Goal: Task Accomplishment & Management: Manage account settings

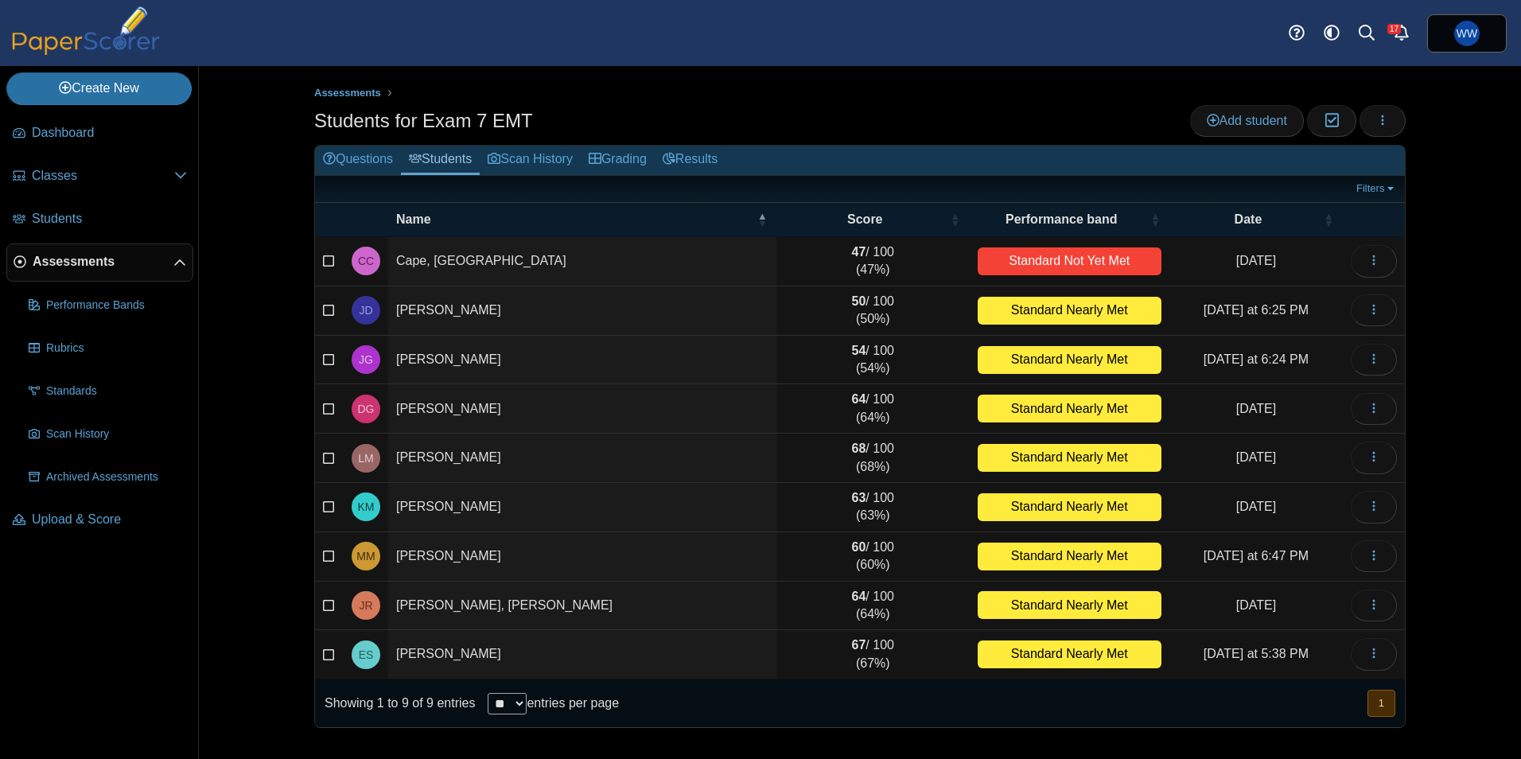
click at [72, 263] on span "Assessments" at bounding box center [103, 262] width 141 height 18
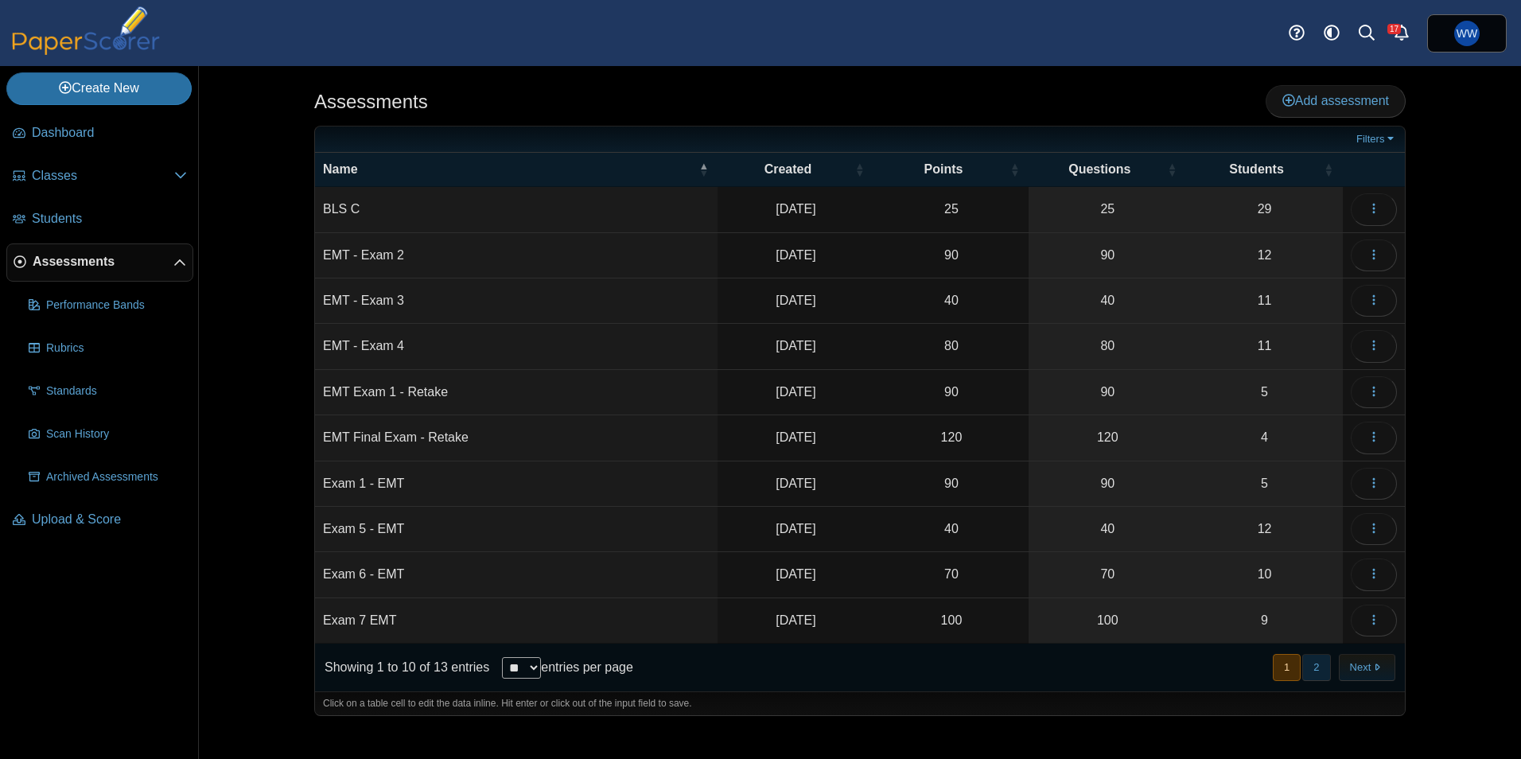
click at [1319, 657] on button "2" at bounding box center [1317, 667] width 28 height 26
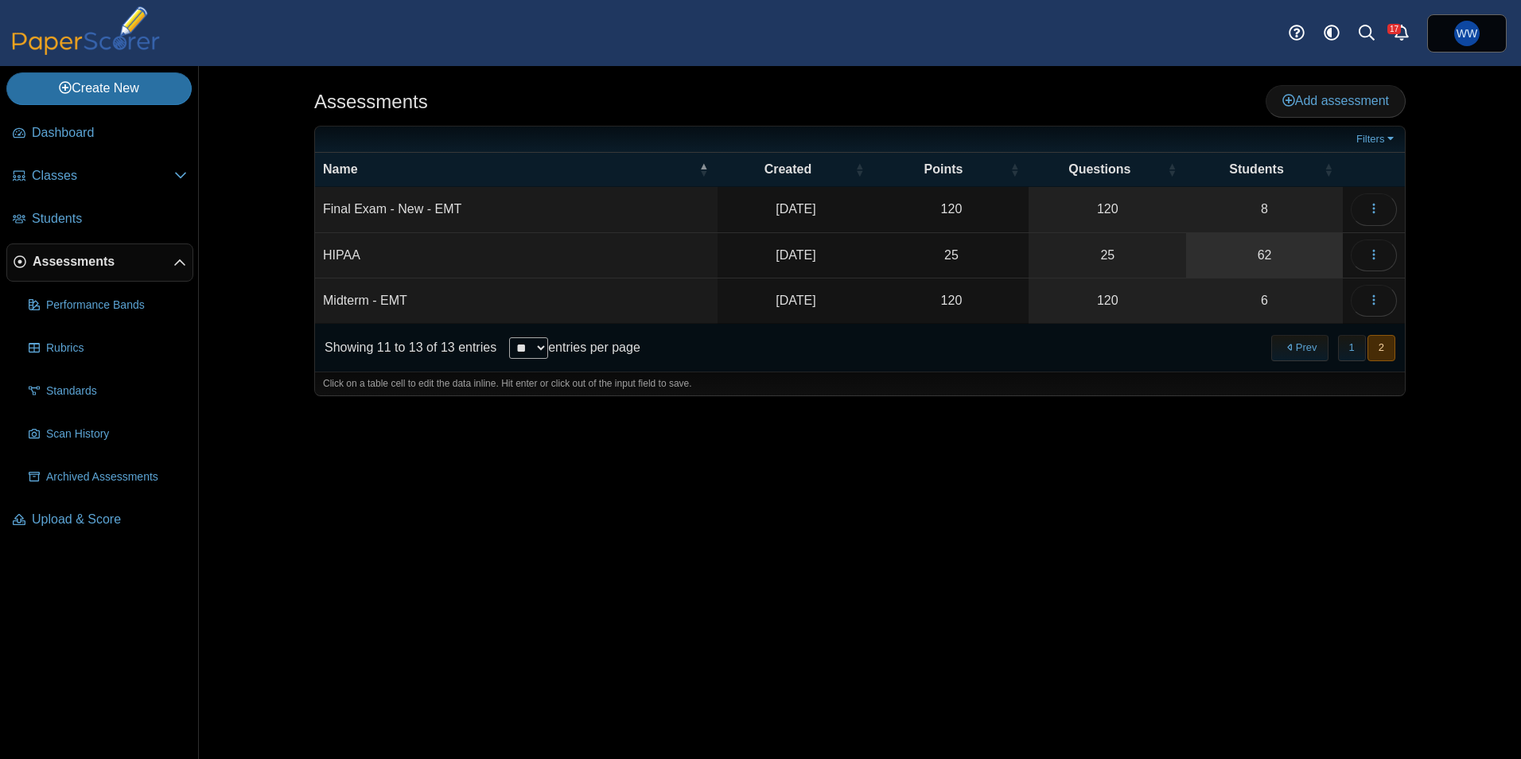
click at [1245, 240] on link "62" at bounding box center [1264, 255] width 157 height 45
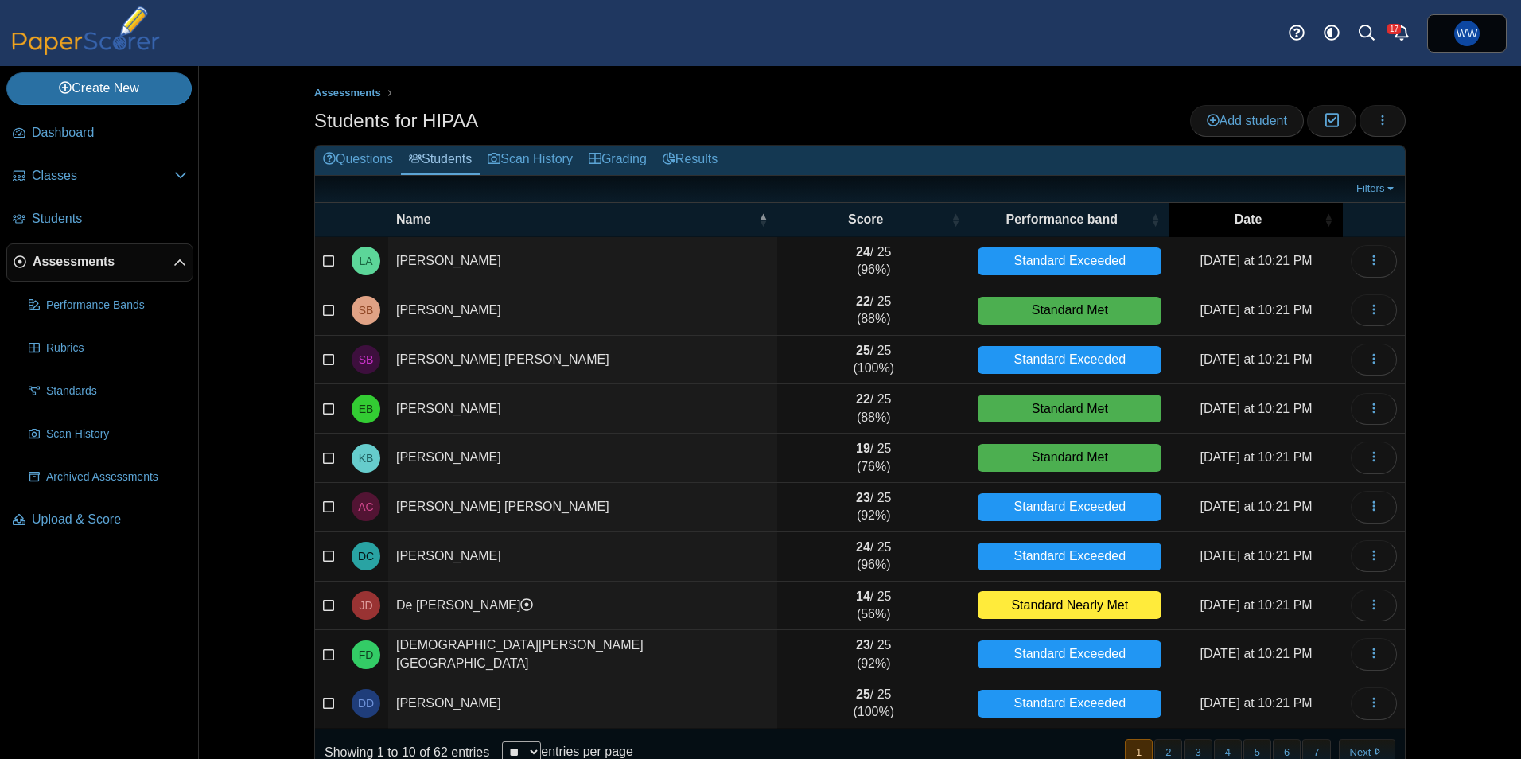
click at [1215, 222] on div "Date" at bounding box center [1249, 220] width 142 height 18
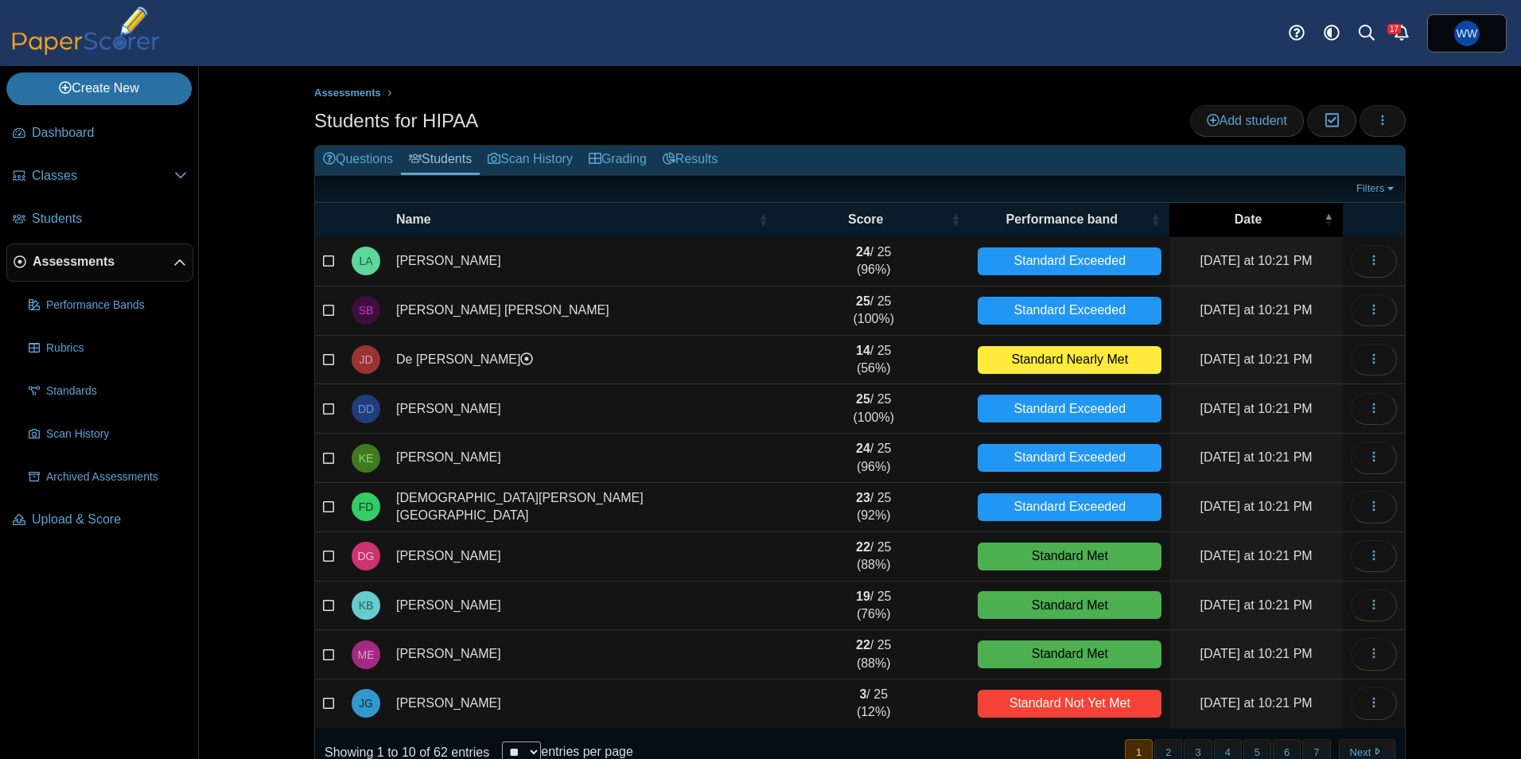
click at [1215, 222] on div "Date" at bounding box center [1249, 220] width 142 height 18
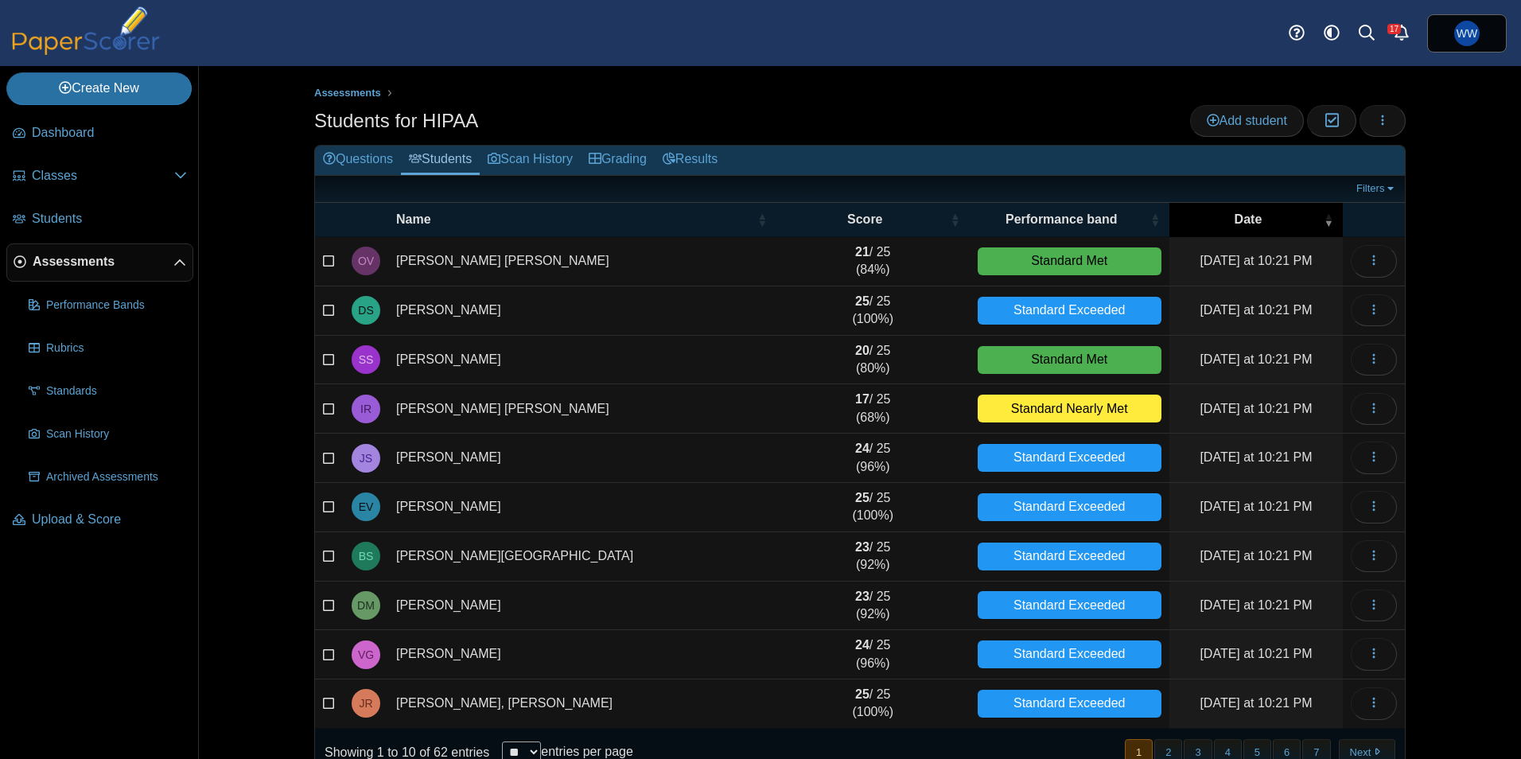
click at [1249, 213] on span "Date" at bounding box center [1249, 219] width 28 height 14
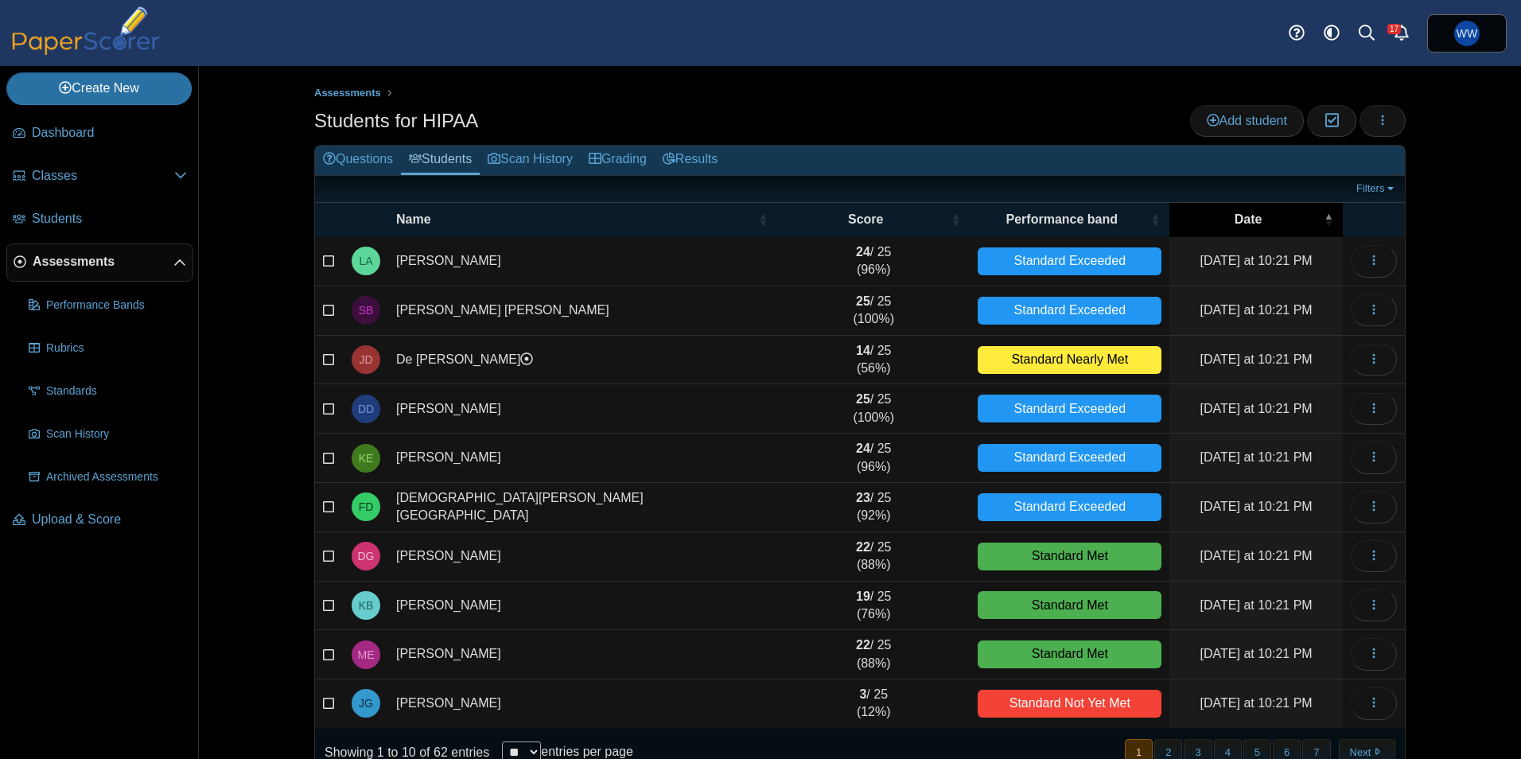
click at [1249, 213] on span "Date" at bounding box center [1249, 219] width 28 height 14
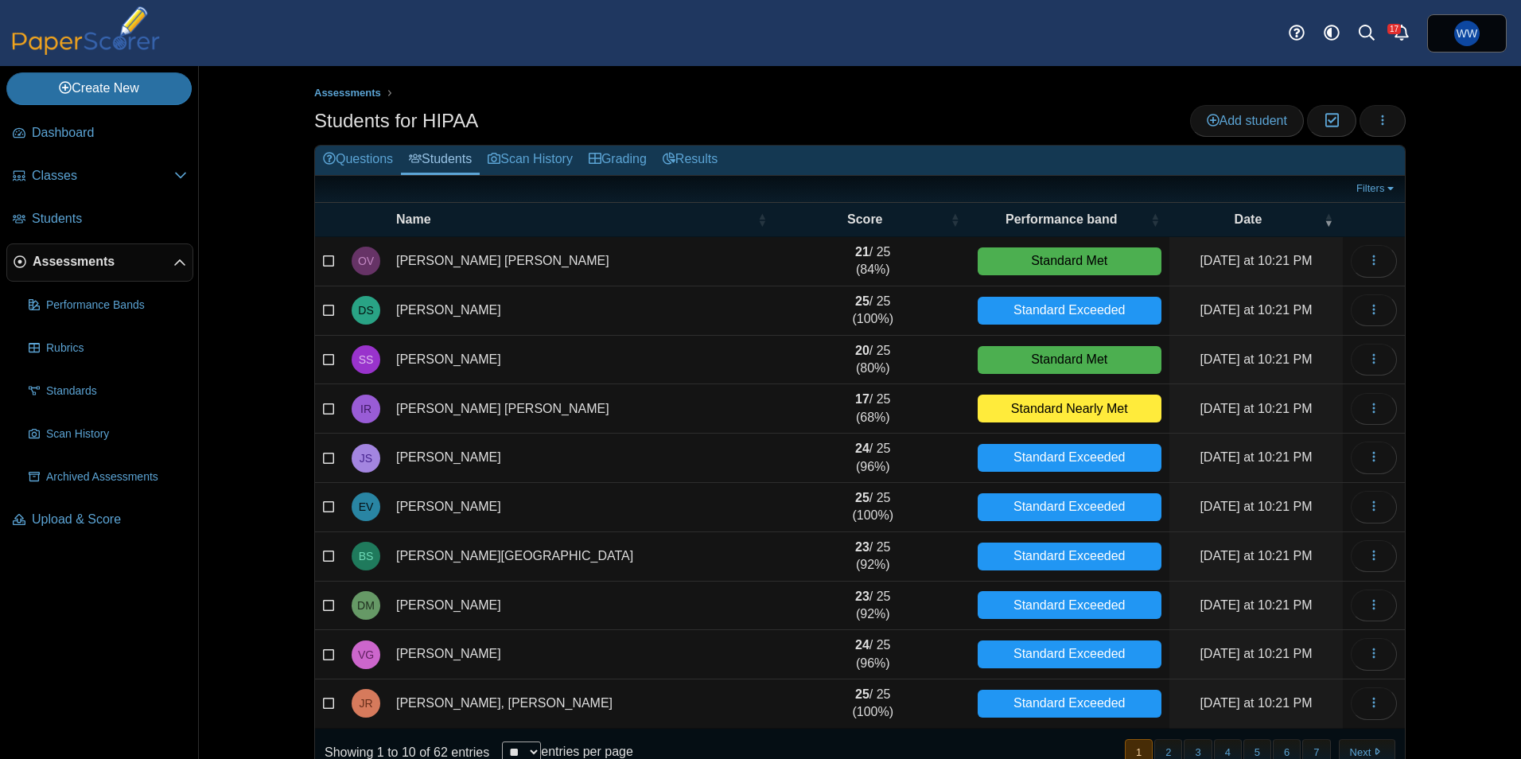
click at [64, 257] on span "Assessments" at bounding box center [103, 262] width 141 height 18
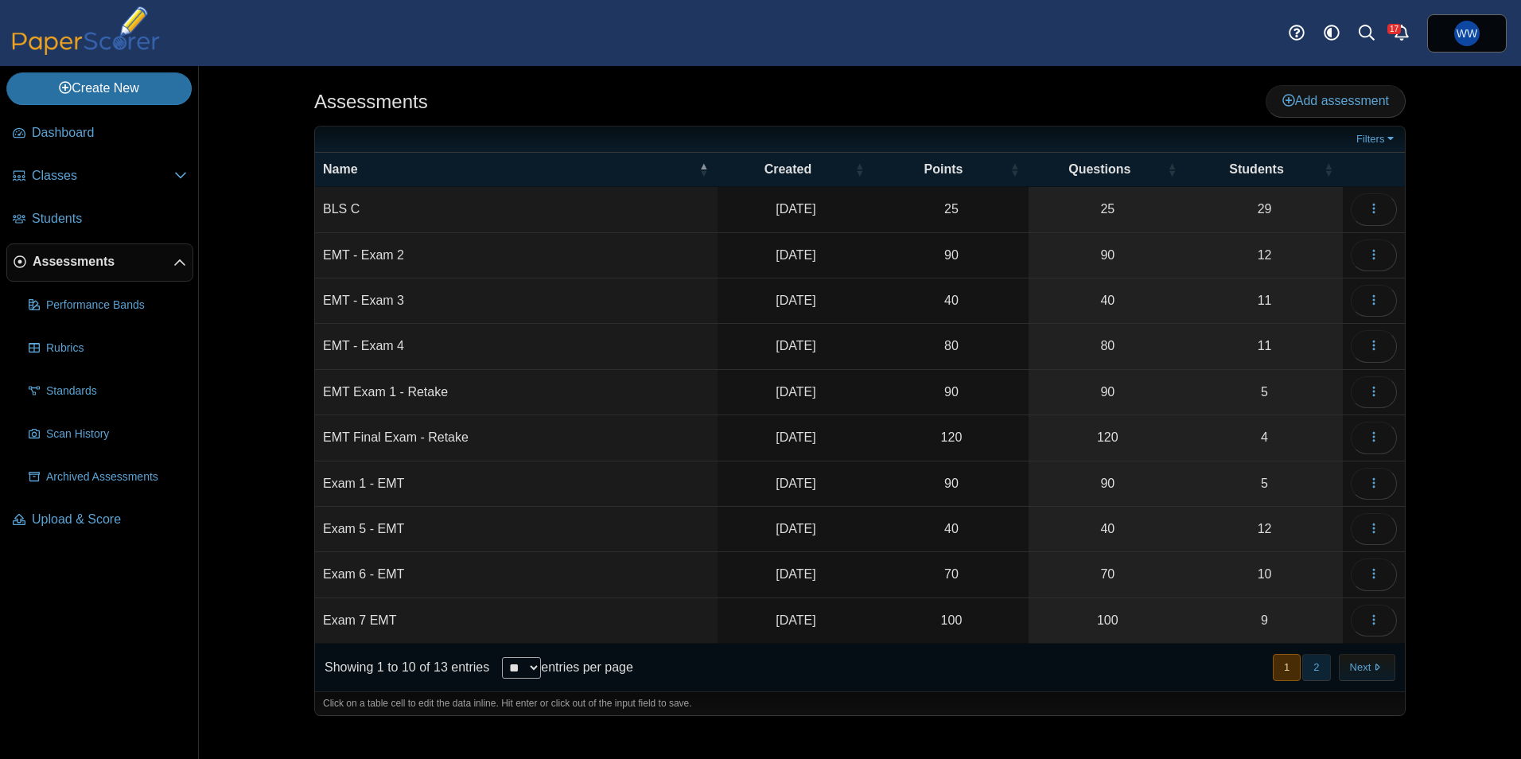
click at [1328, 666] on button "2" at bounding box center [1317, 667] width 28 height 26
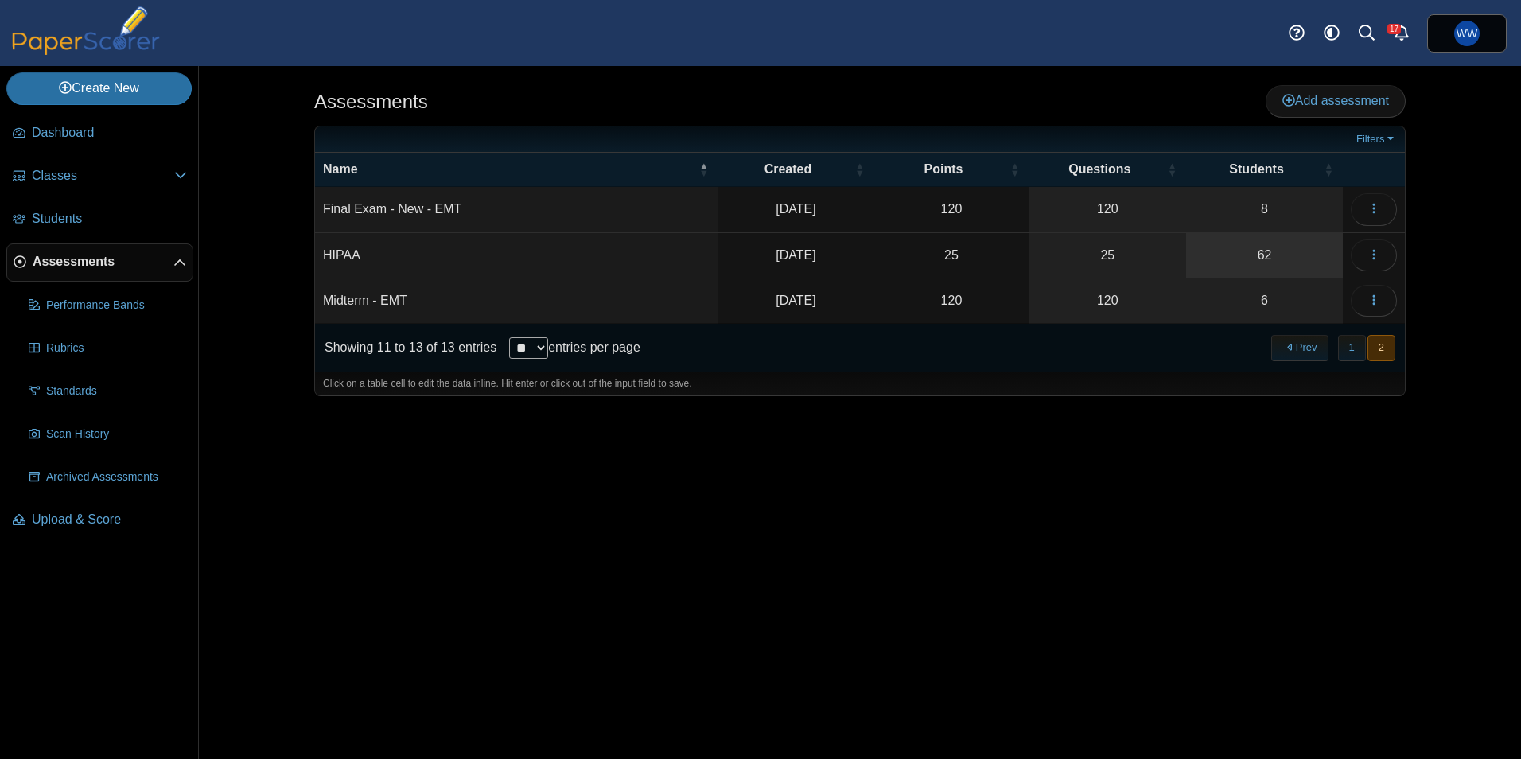
click at [1243, 247] on link "62" at bounding box center [1264, 255] width 157 height 45
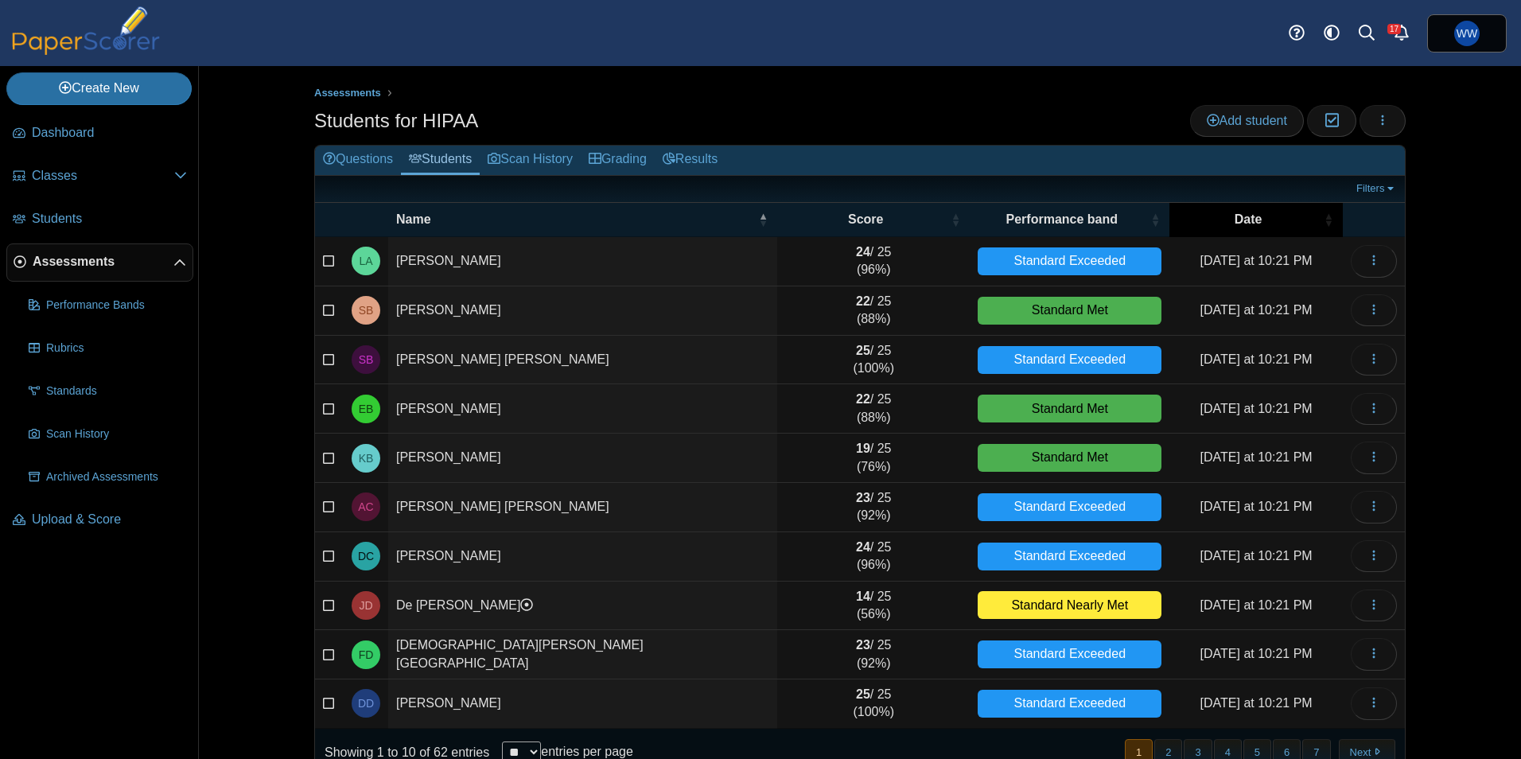
click at [1235, 213] on span "Date" at bounding box center [1249, 219] width 28 height 14
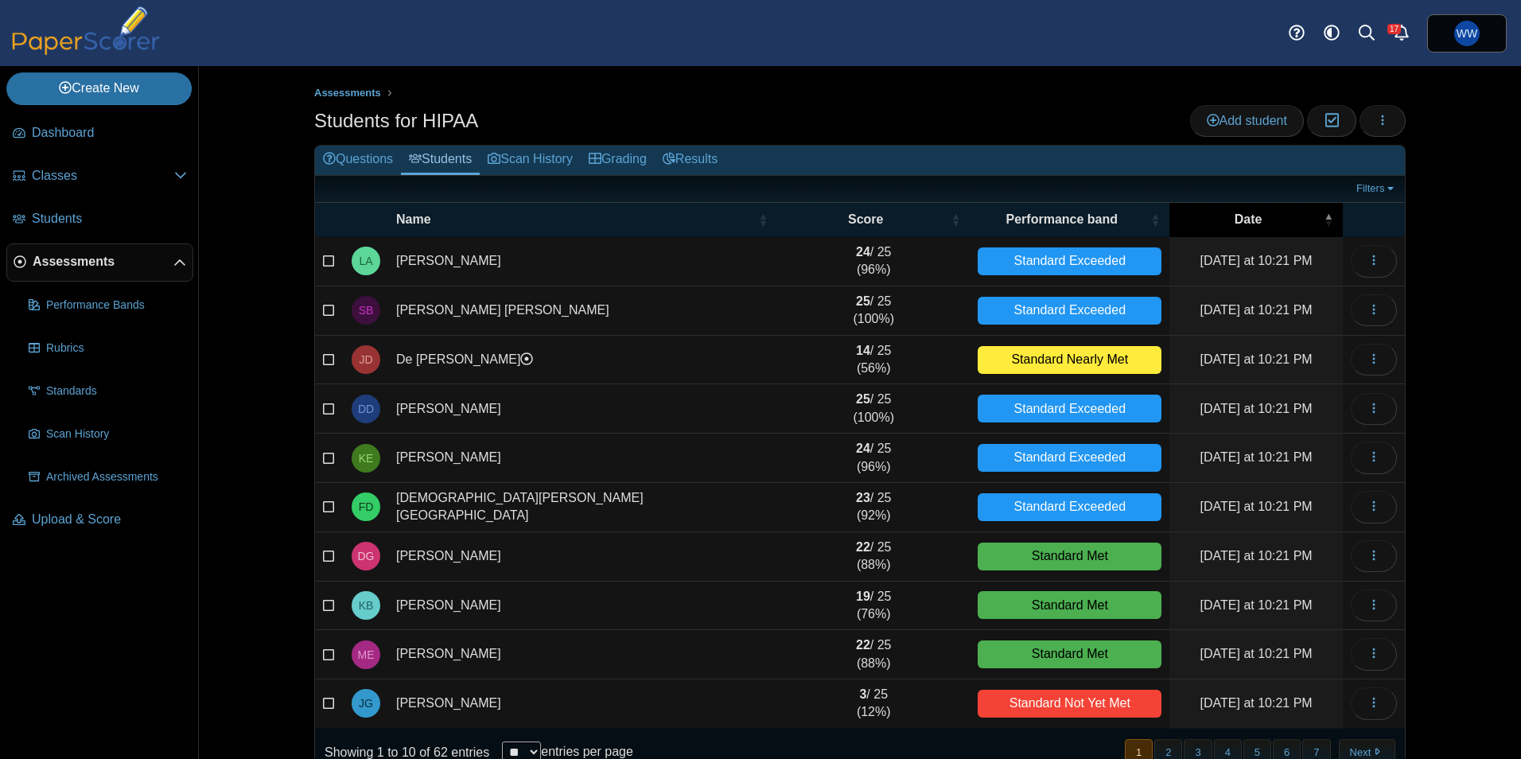
click at [1235, 213] on span "Date" at bounding box center [1249, 219] width 28 height 14
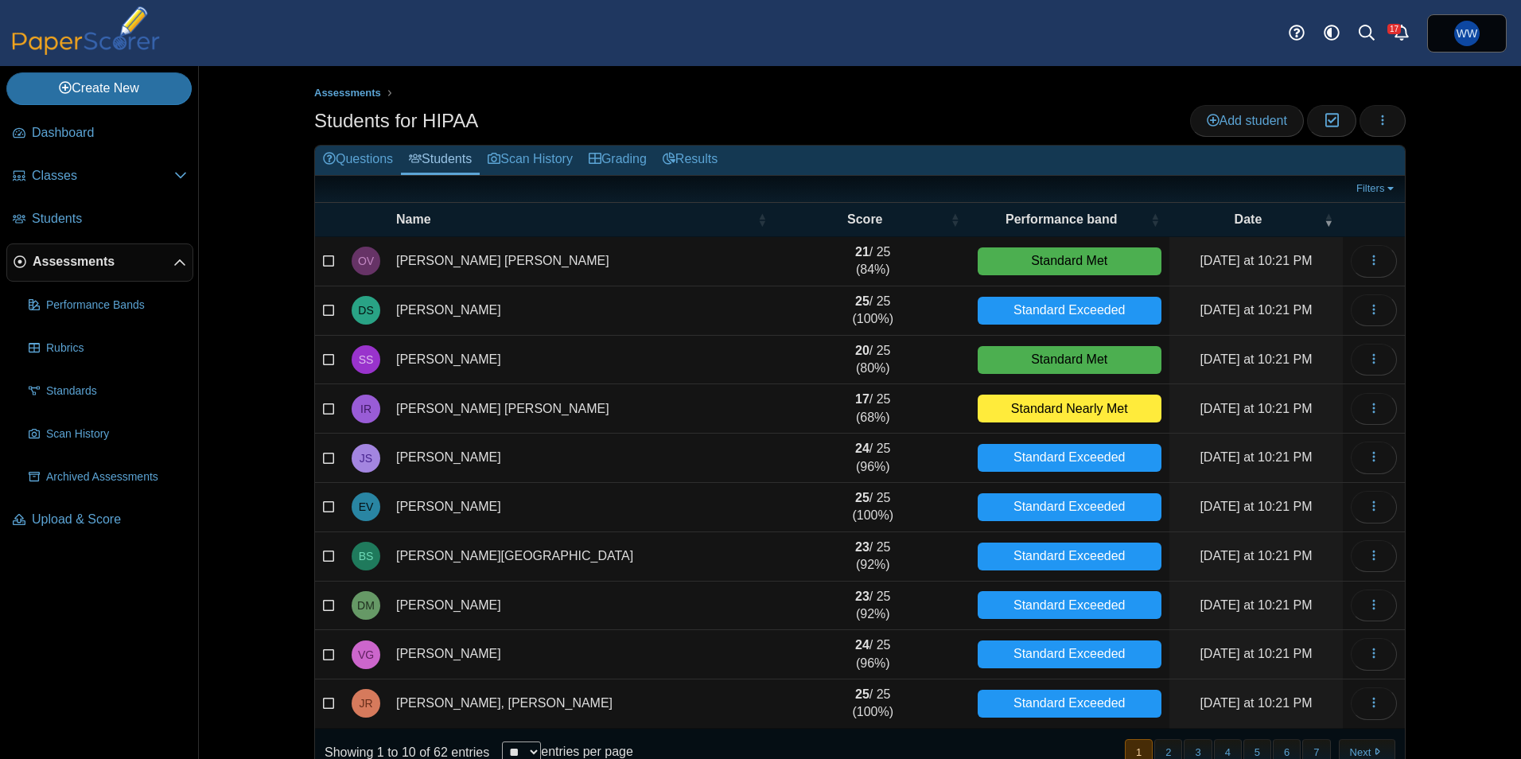
scroll to position [34, 0]
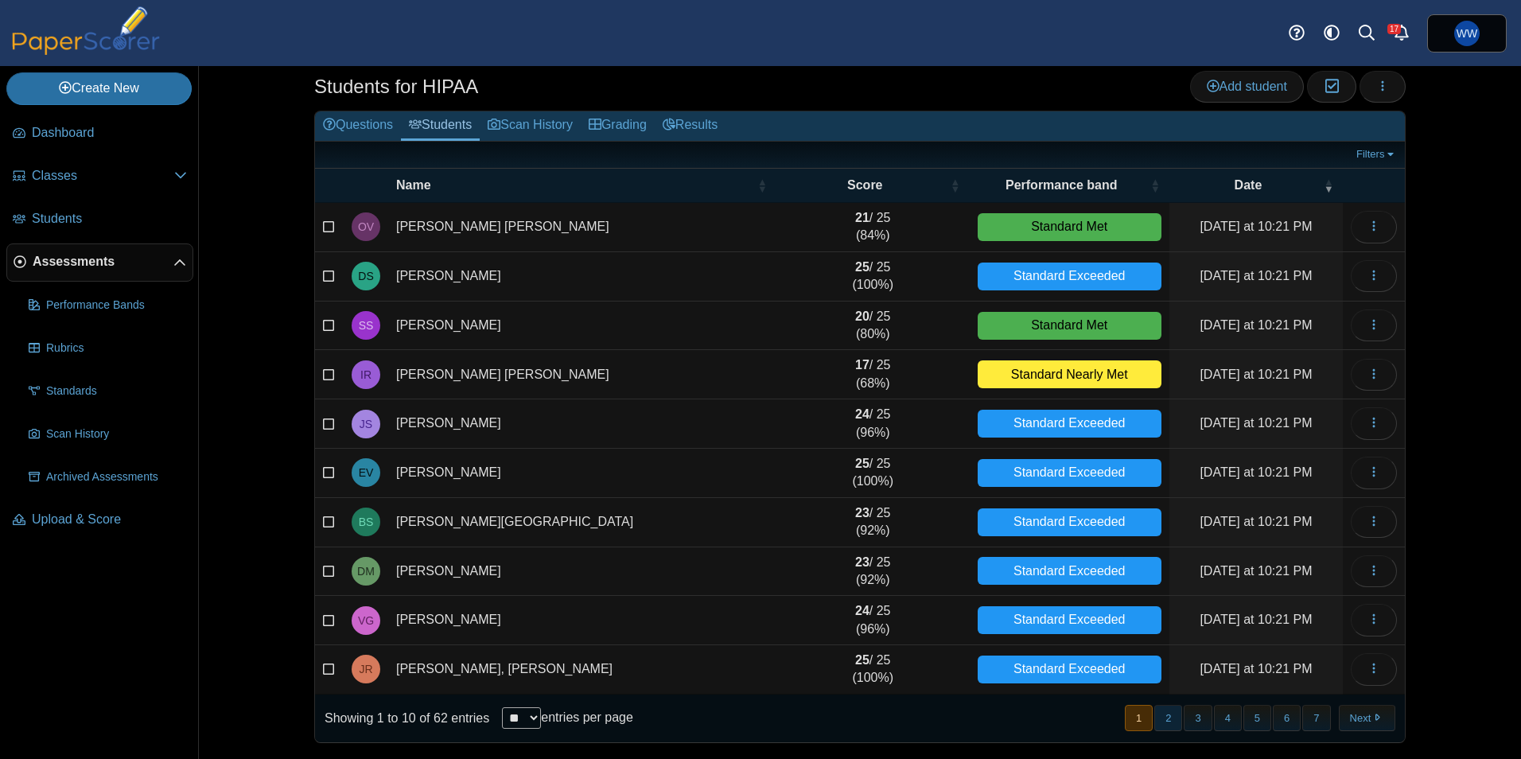
click at [1167, 721] on button "2" at bounding box center [1169, 718] width 28 height 26
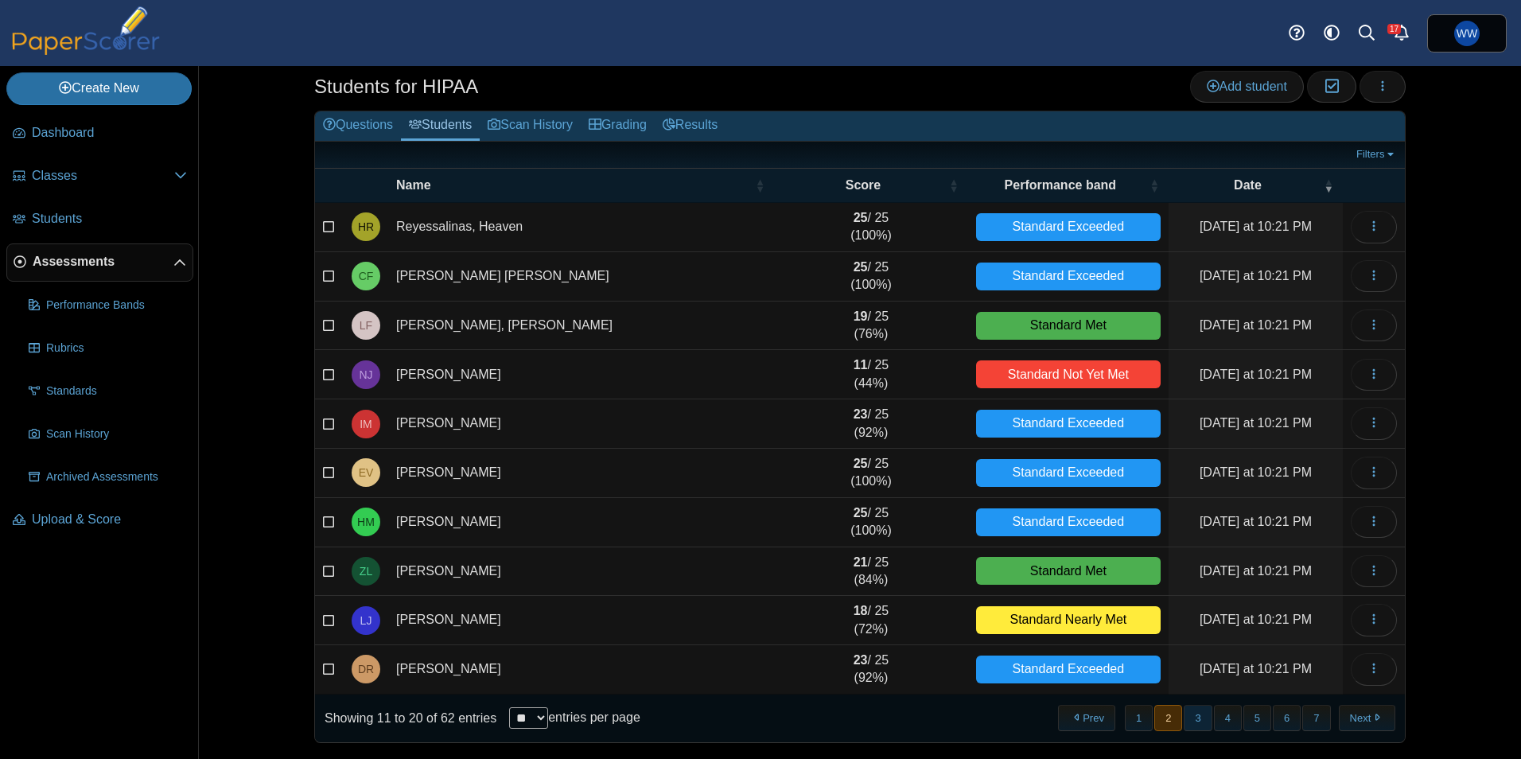
click at [1184, 719] on button "3" at bounding box center [1198, 718] width 28 height 26
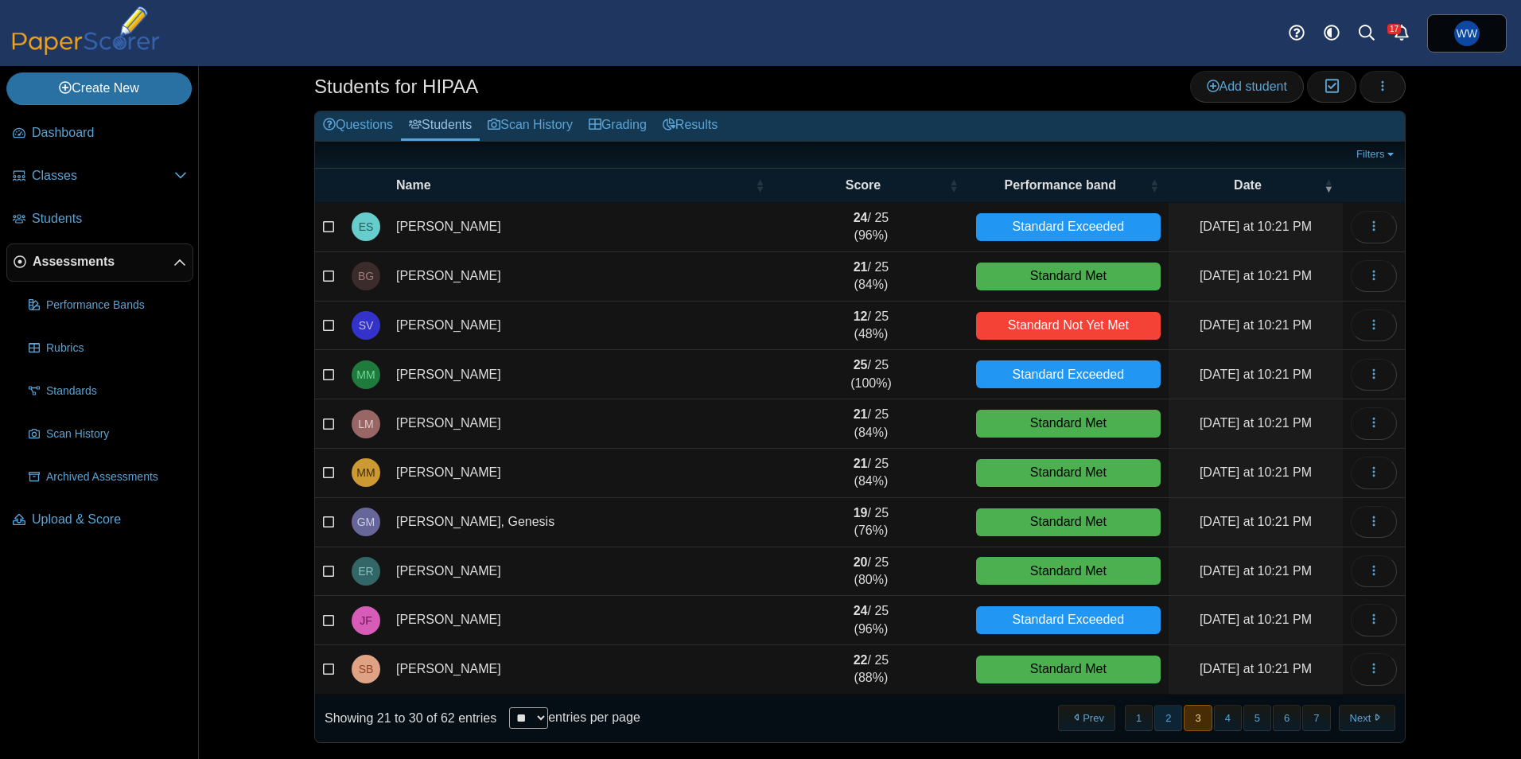
click at [1155, 720] on button "2" at bounding box center [1169, 718] width 28 height 26
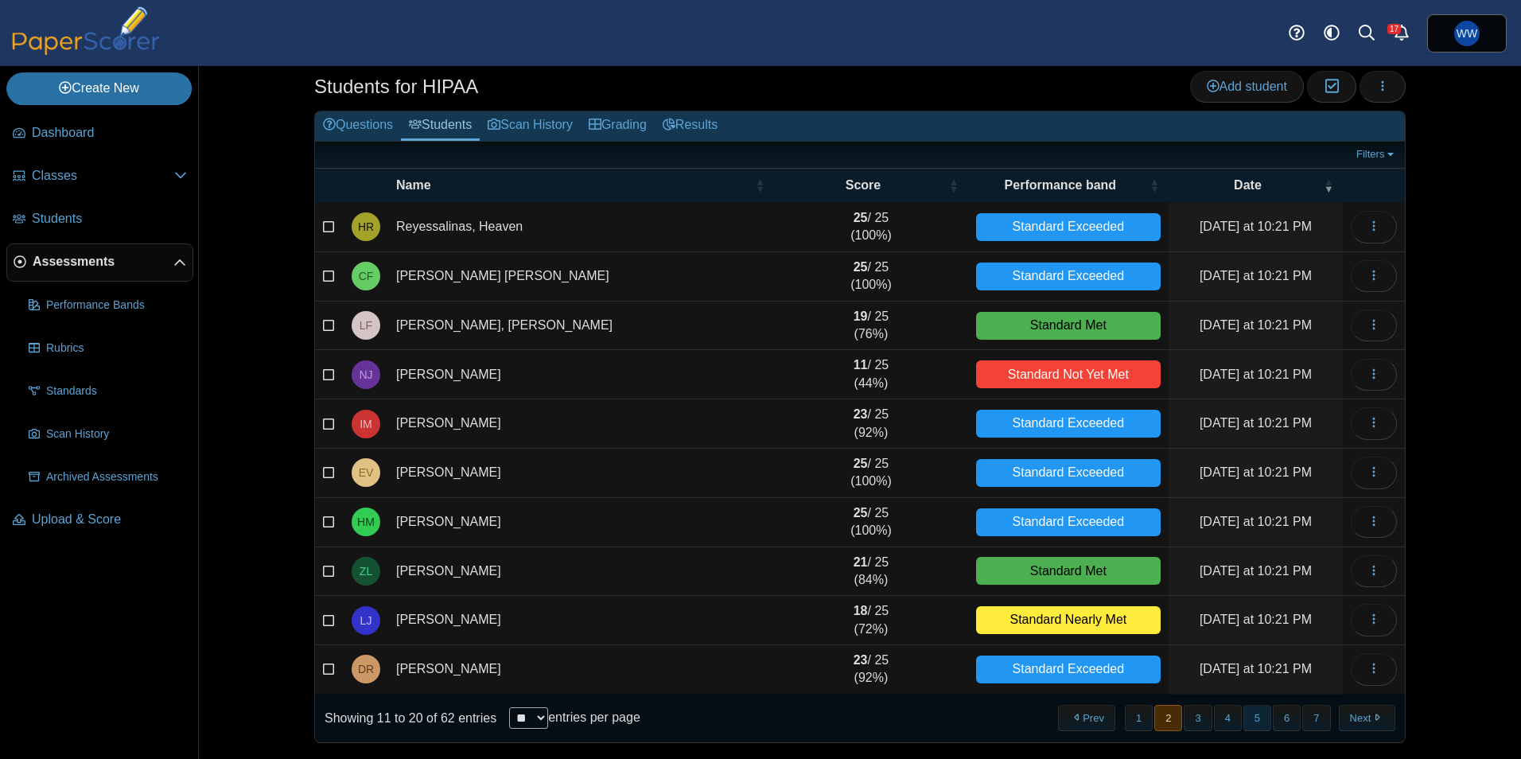
click at [1260, 723] on button "5" at bounding box center [1258, 718] width 28 height 26
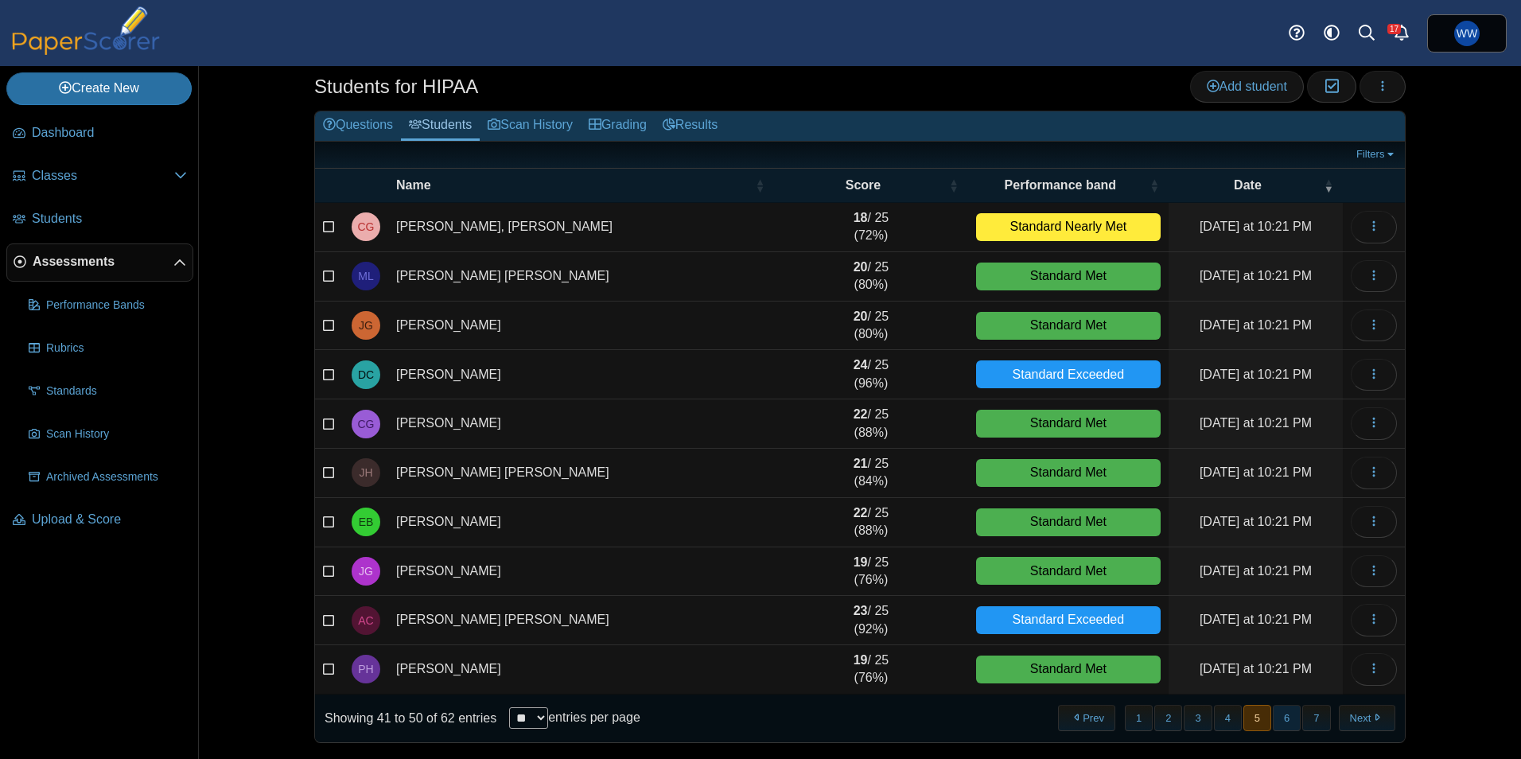
click at [1288, 723] on button "6" at bounding box center [1287, 718] width 28 height 26
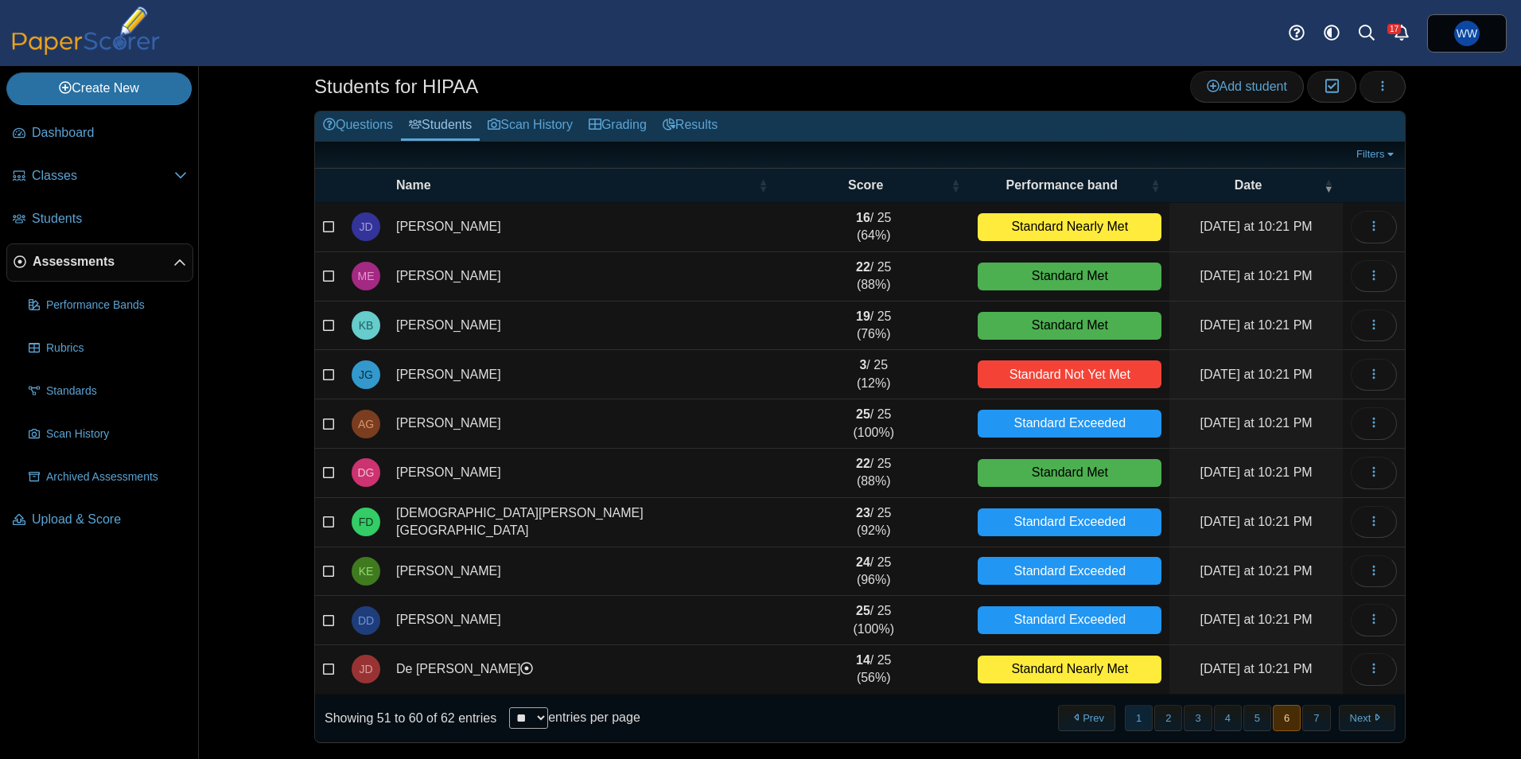
click at [1140, 714] on button "1" at bounding box center [1139, 718] width 28 height 26
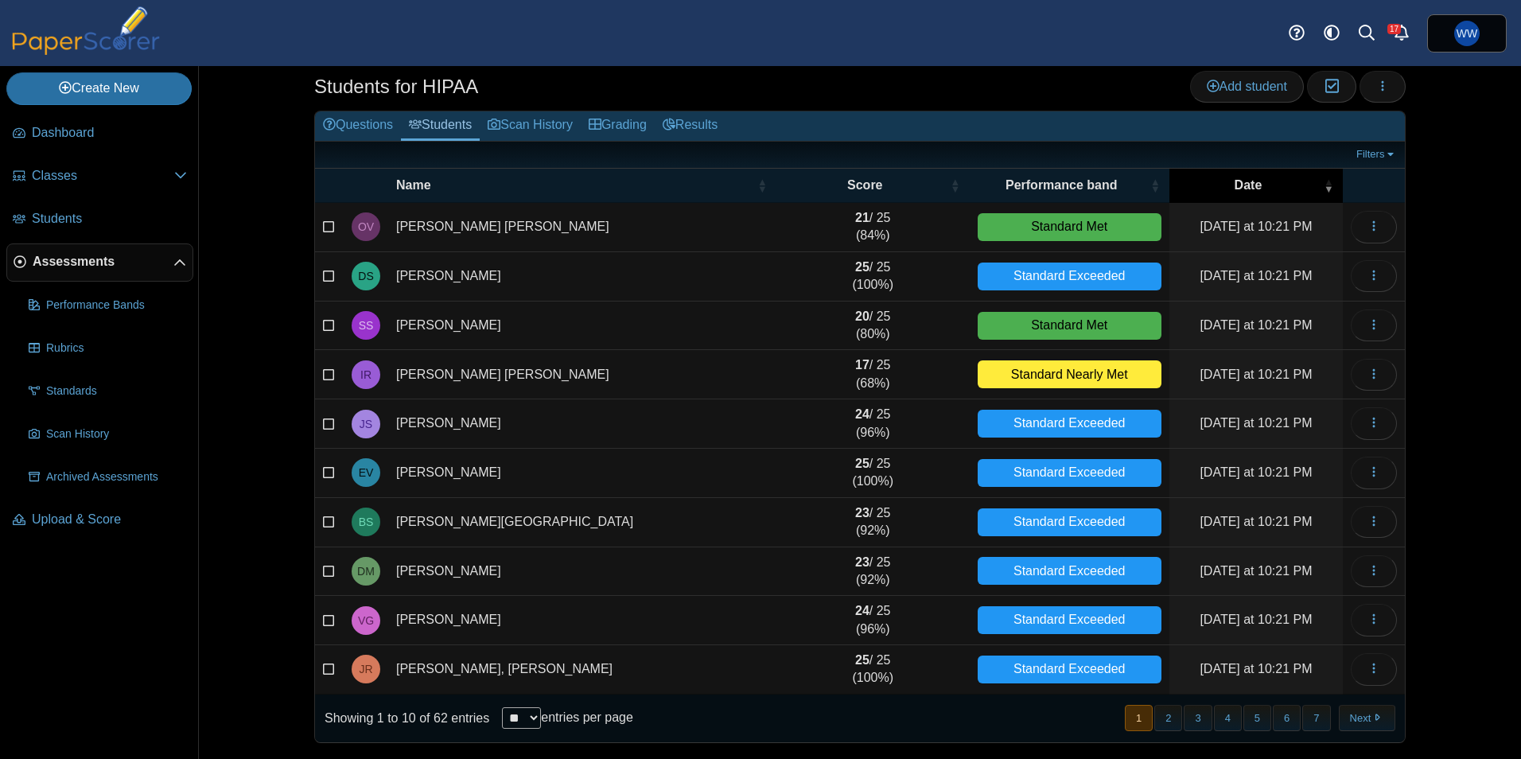
click at [1268, 191] on div "Date" at bounding box center [1249, 186] width 142 height 18
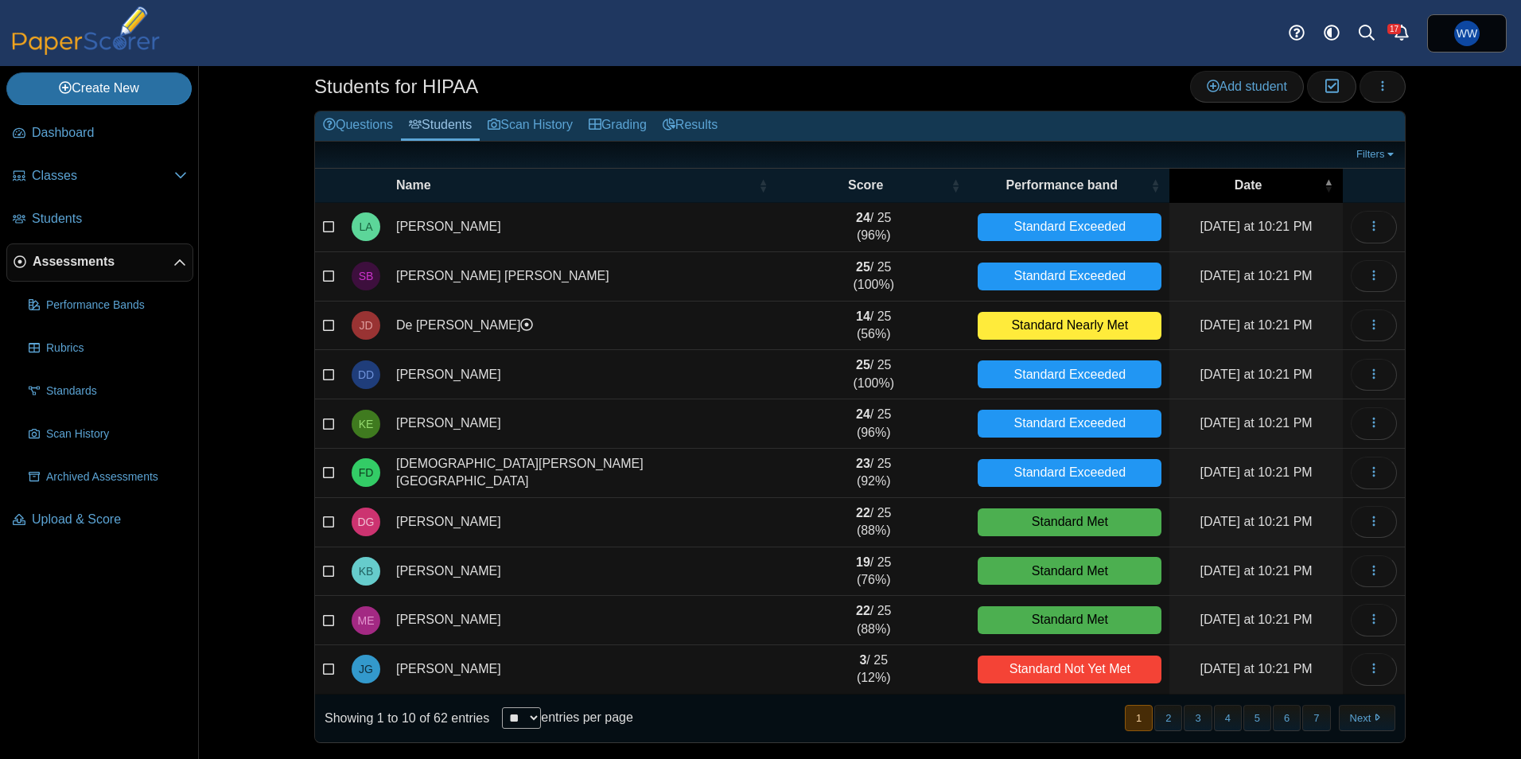
click at [1268, 191] on div "Date" at bounding box center [1249, 186] width 142 height 18
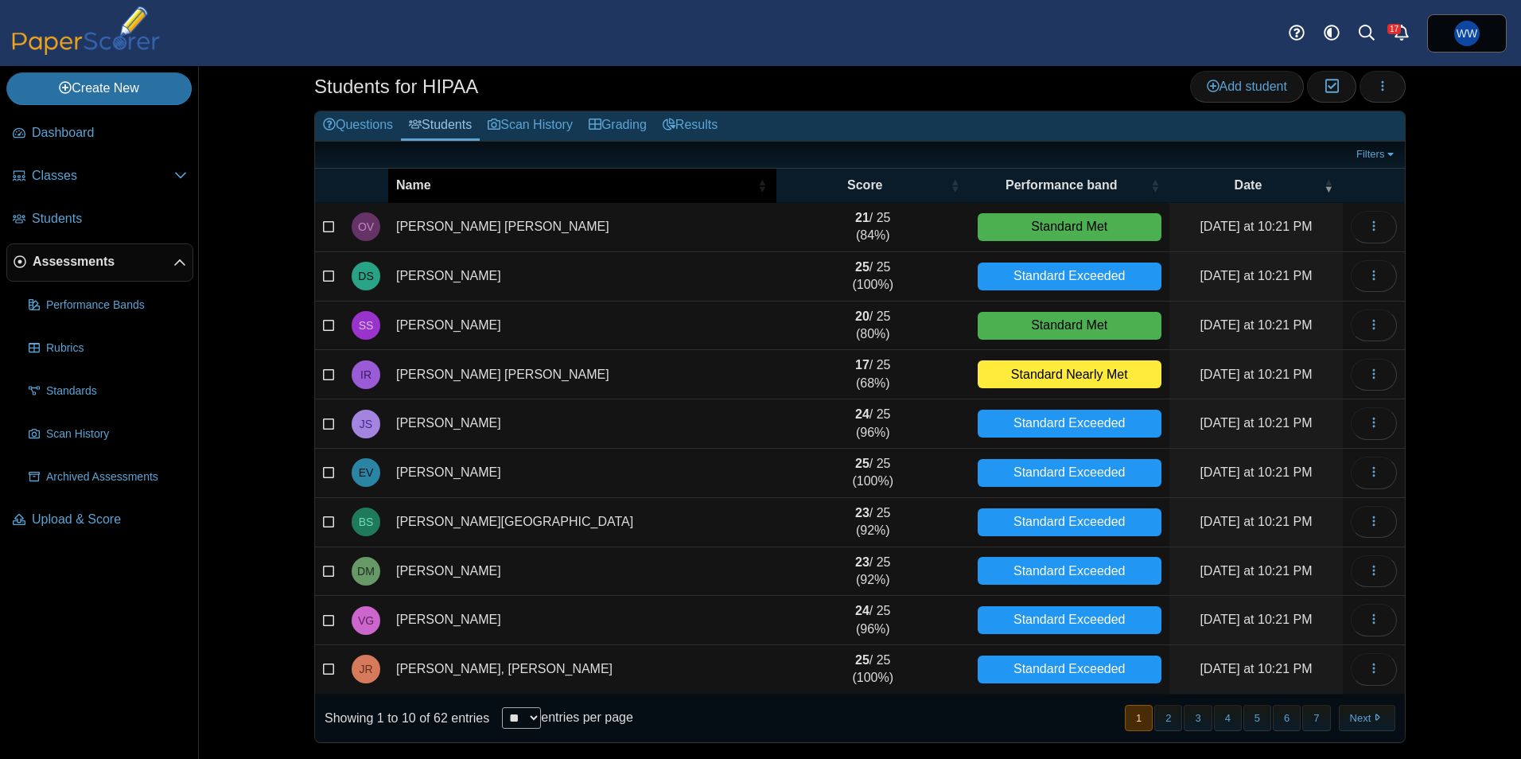
click at [719, 184] on div "Name" at bounding box center [574, 186] width 356 height 18
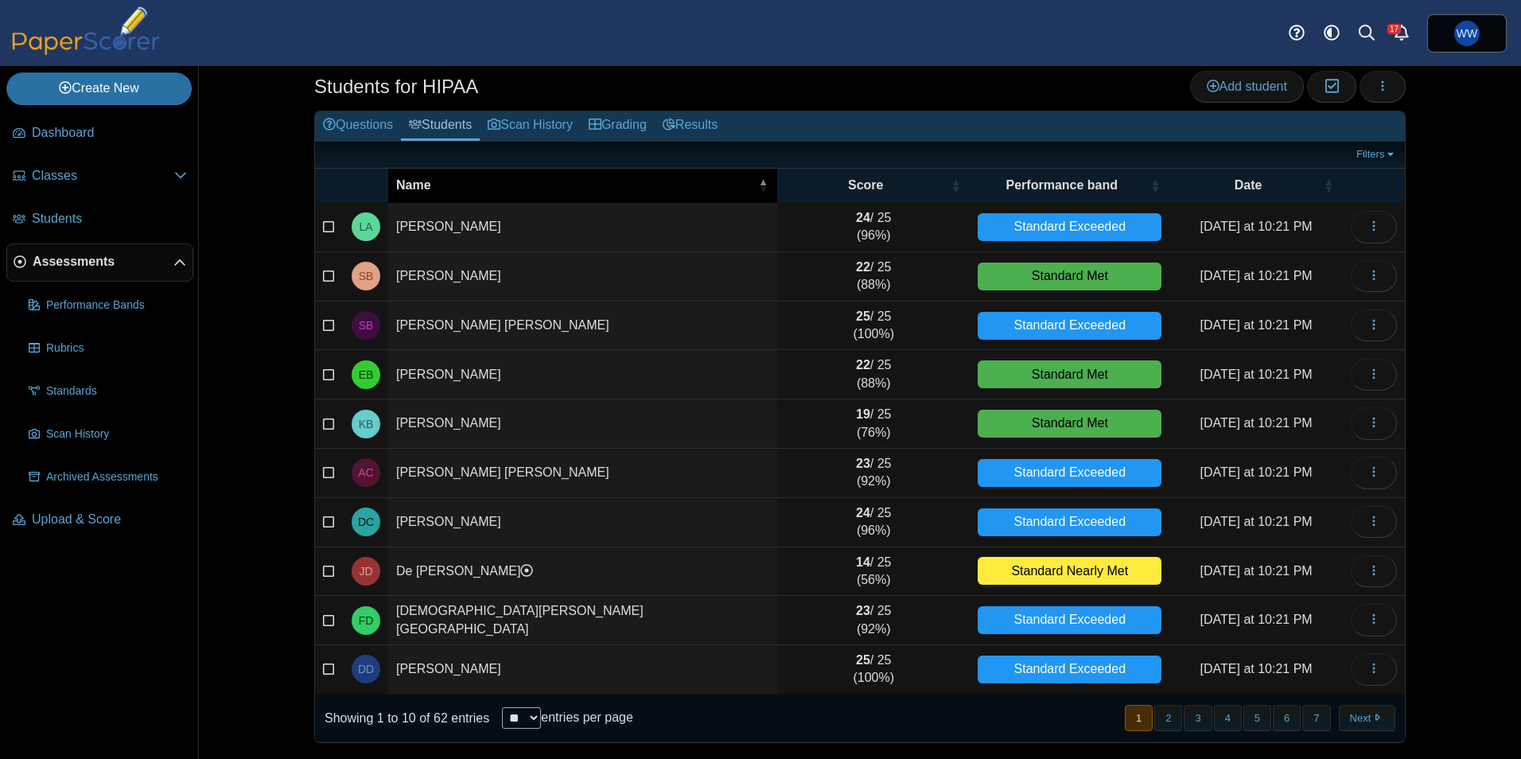
click at [629, 184] on div "Name" at bounding box center [574, 186] width 357 height 18
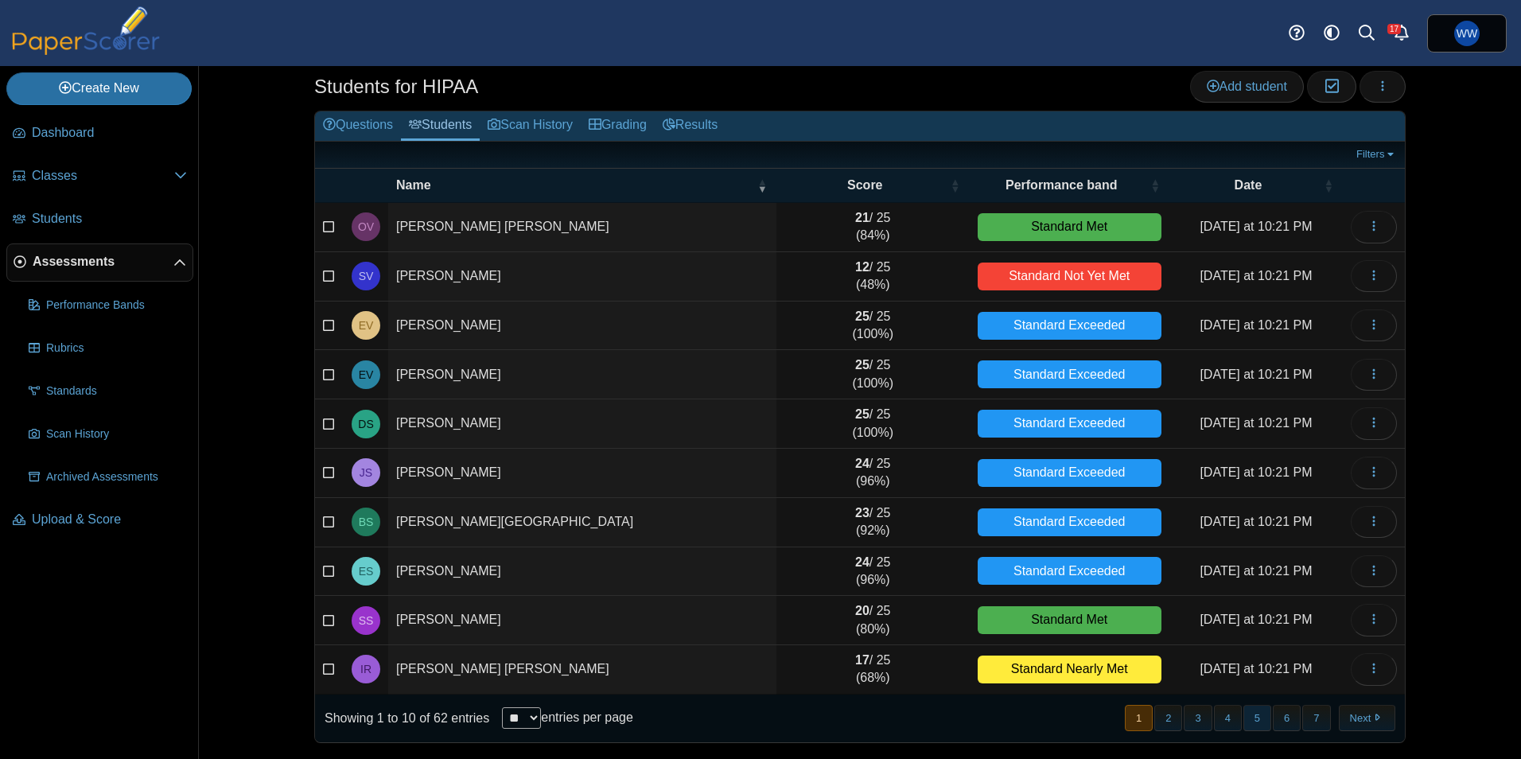
click at [1244, 715] on button "5" at bounding box center [1258, 718] width 28 height 26
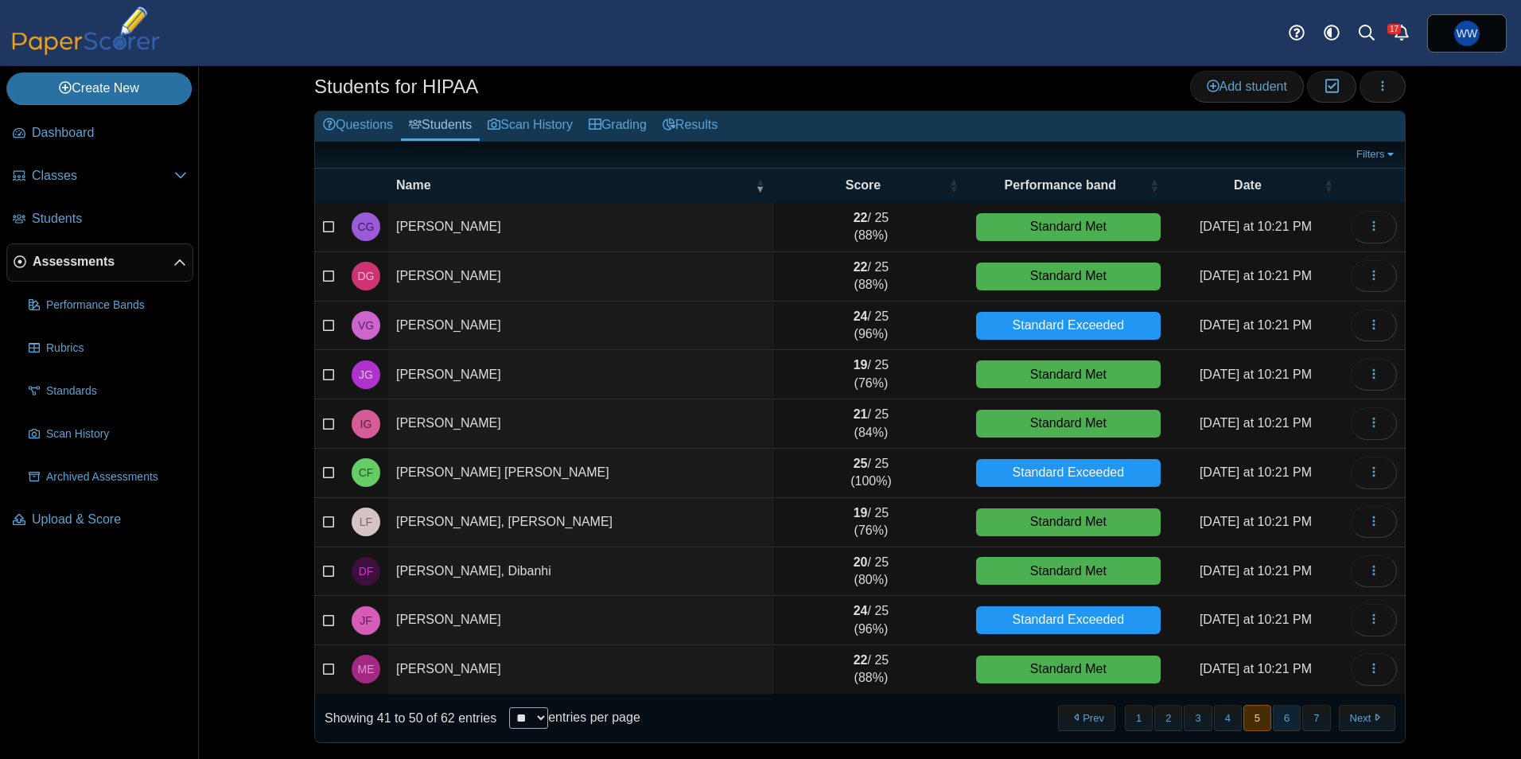
click at [1274, 717] on button "6" at bounding box center [1287, 718] width 28 height 26
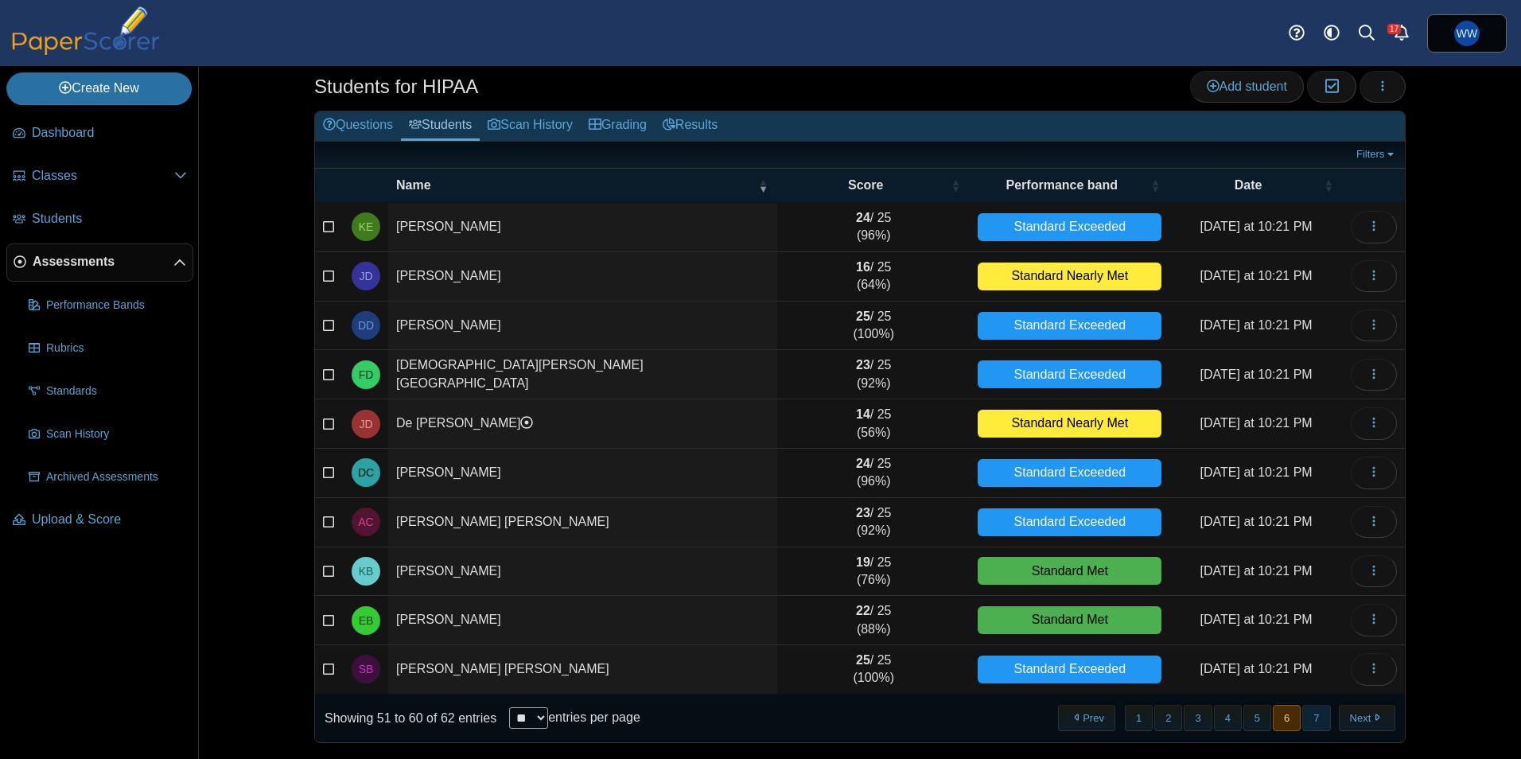
click at [1313, 723] on button "7" at bounding box center [1317, 718] width 28 height 26
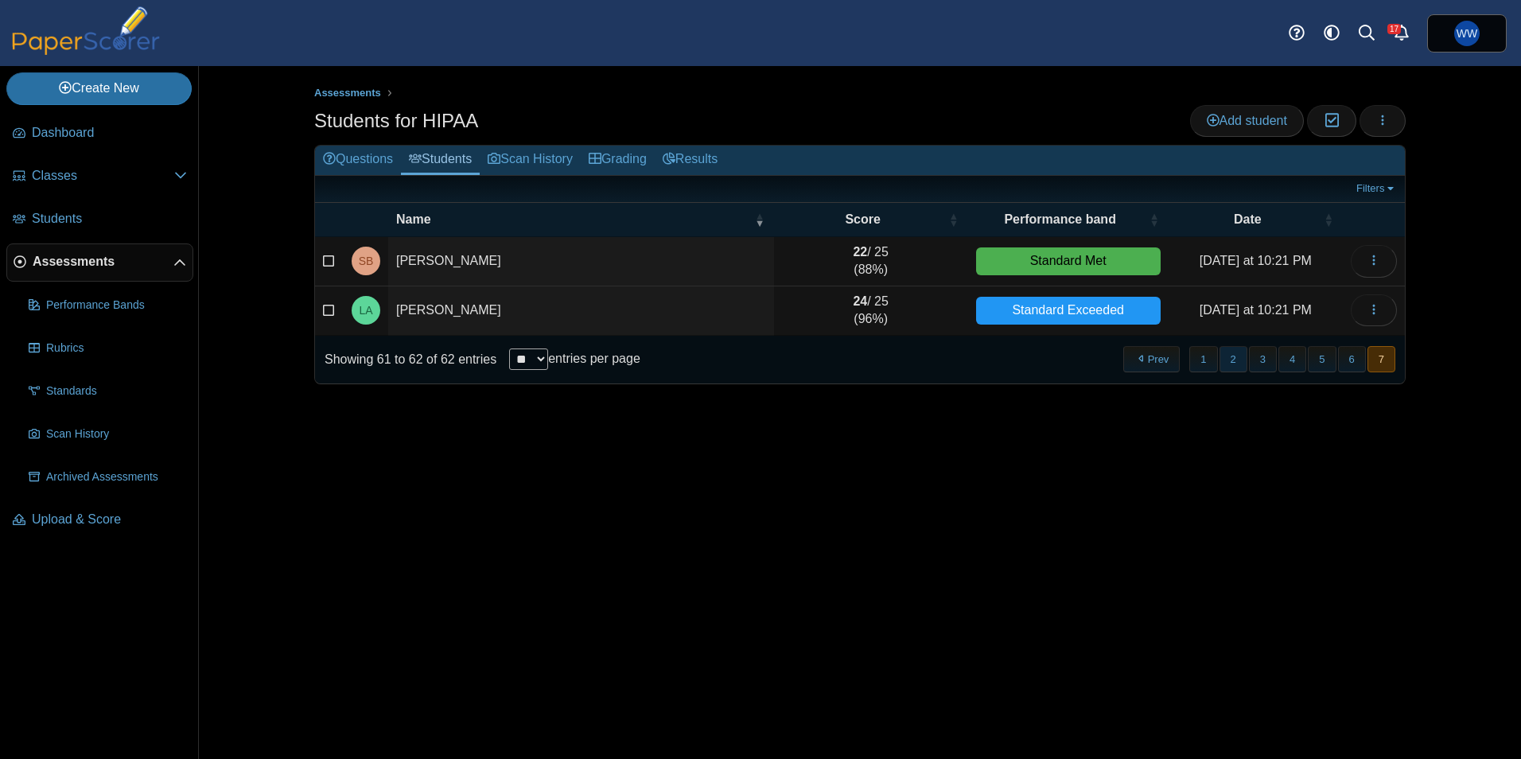
click at [1244, 367] on button "2" at bounding box center [1234, 359] width 28 height 26
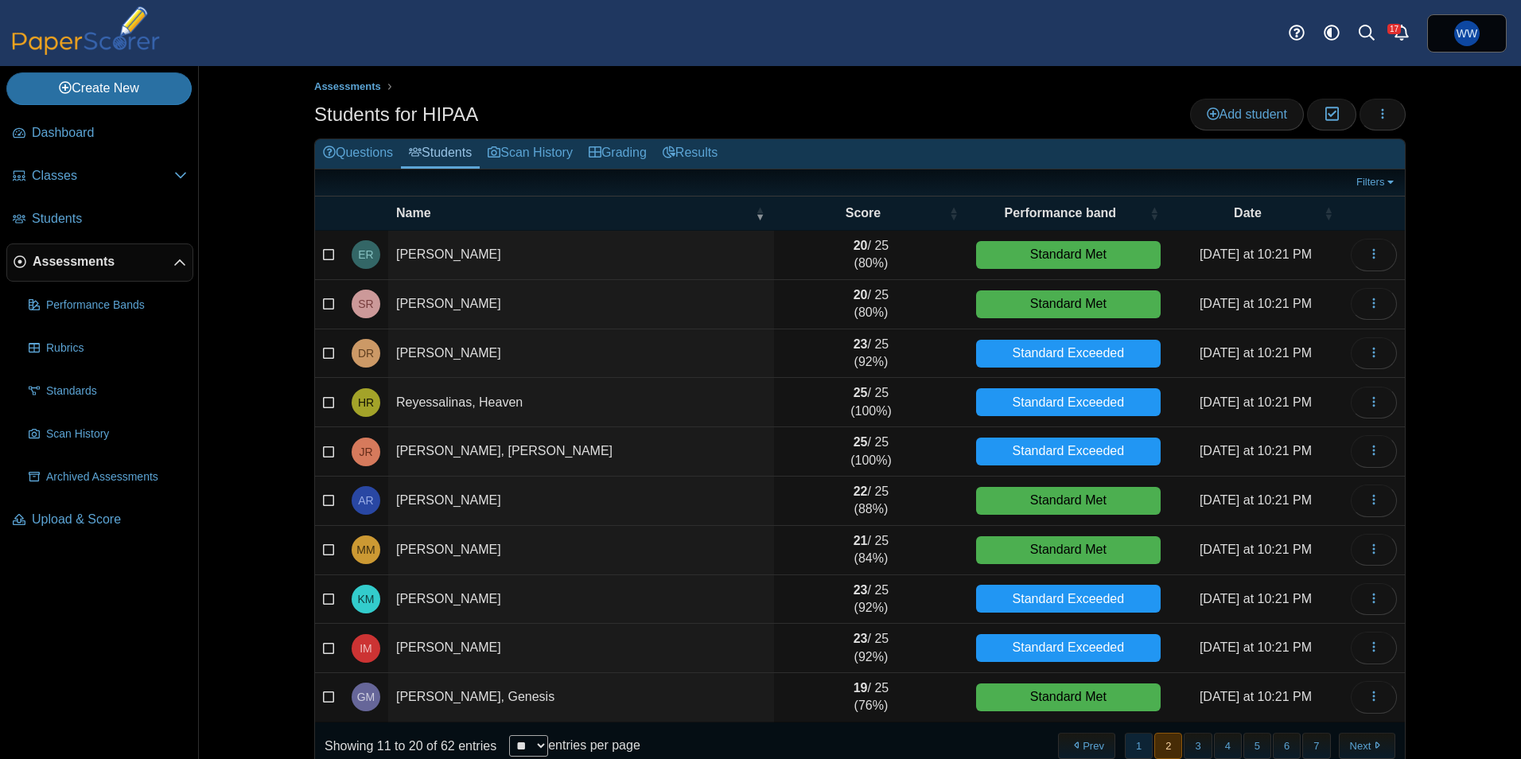
click at [1125, 741] on button "1" at bounding box center [1139, 746] width 28 height 26
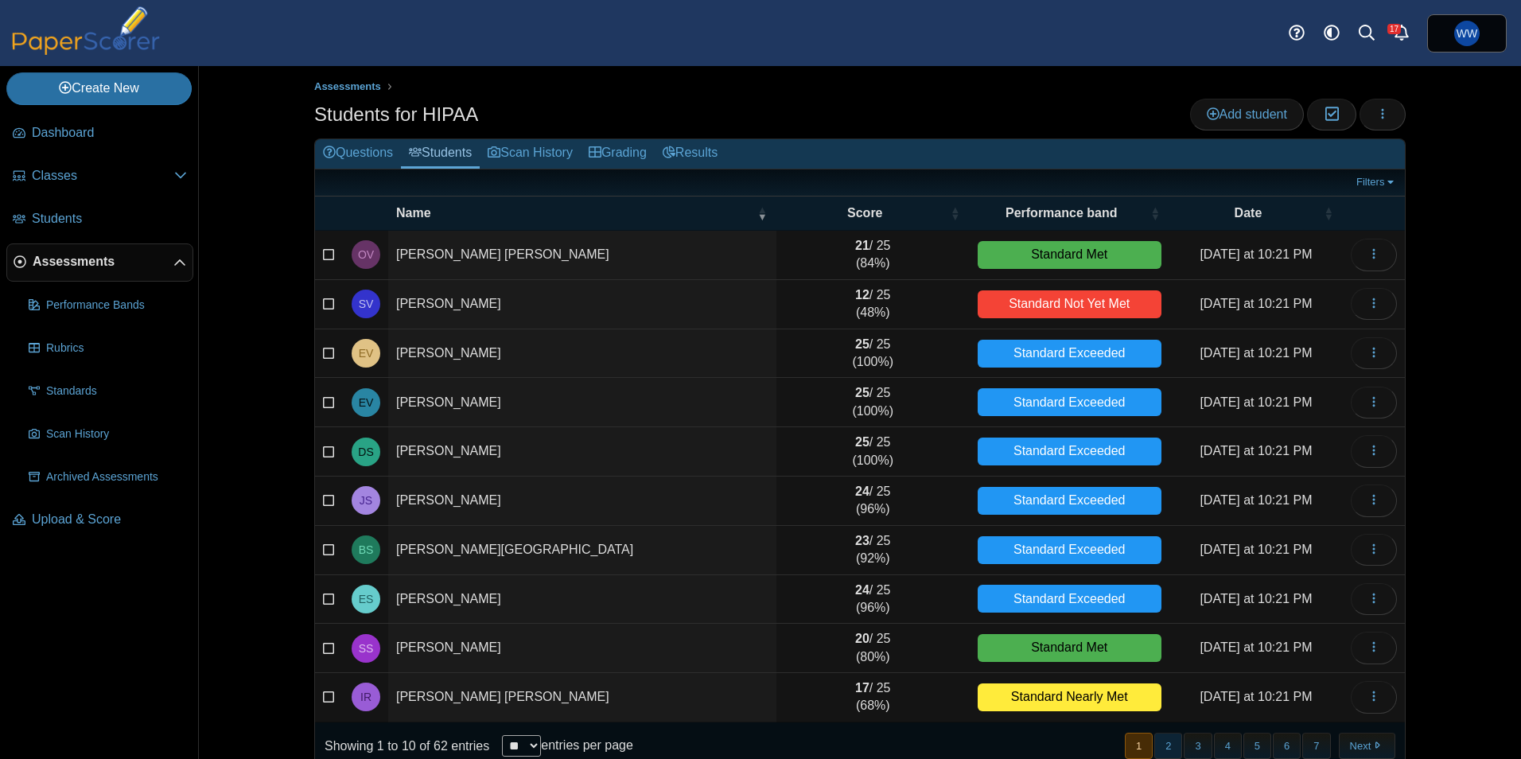
click at [1167, 751] on button "2" at bounding box center [1169, 746] width 28 height 26
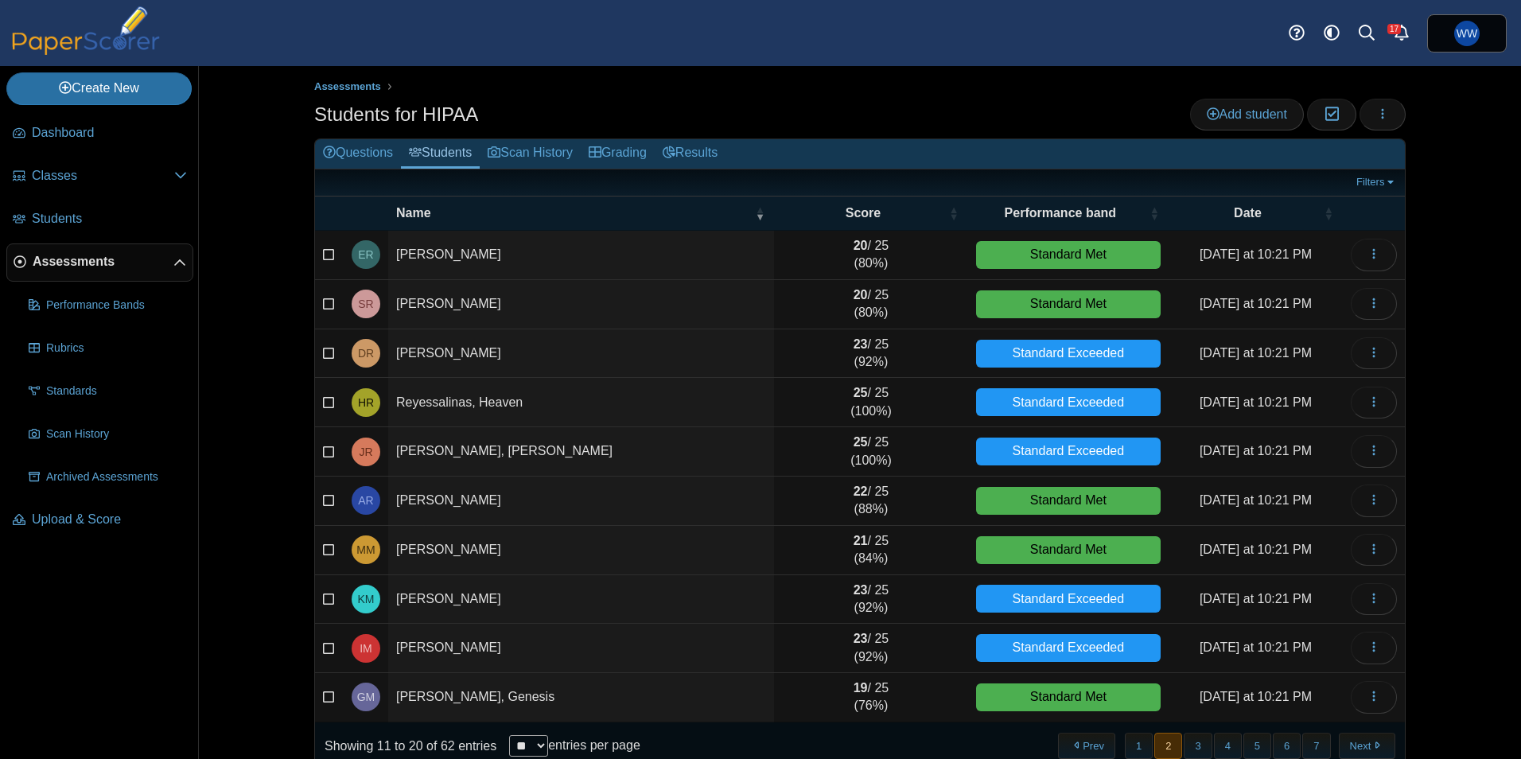
scroll to position [34, 0]
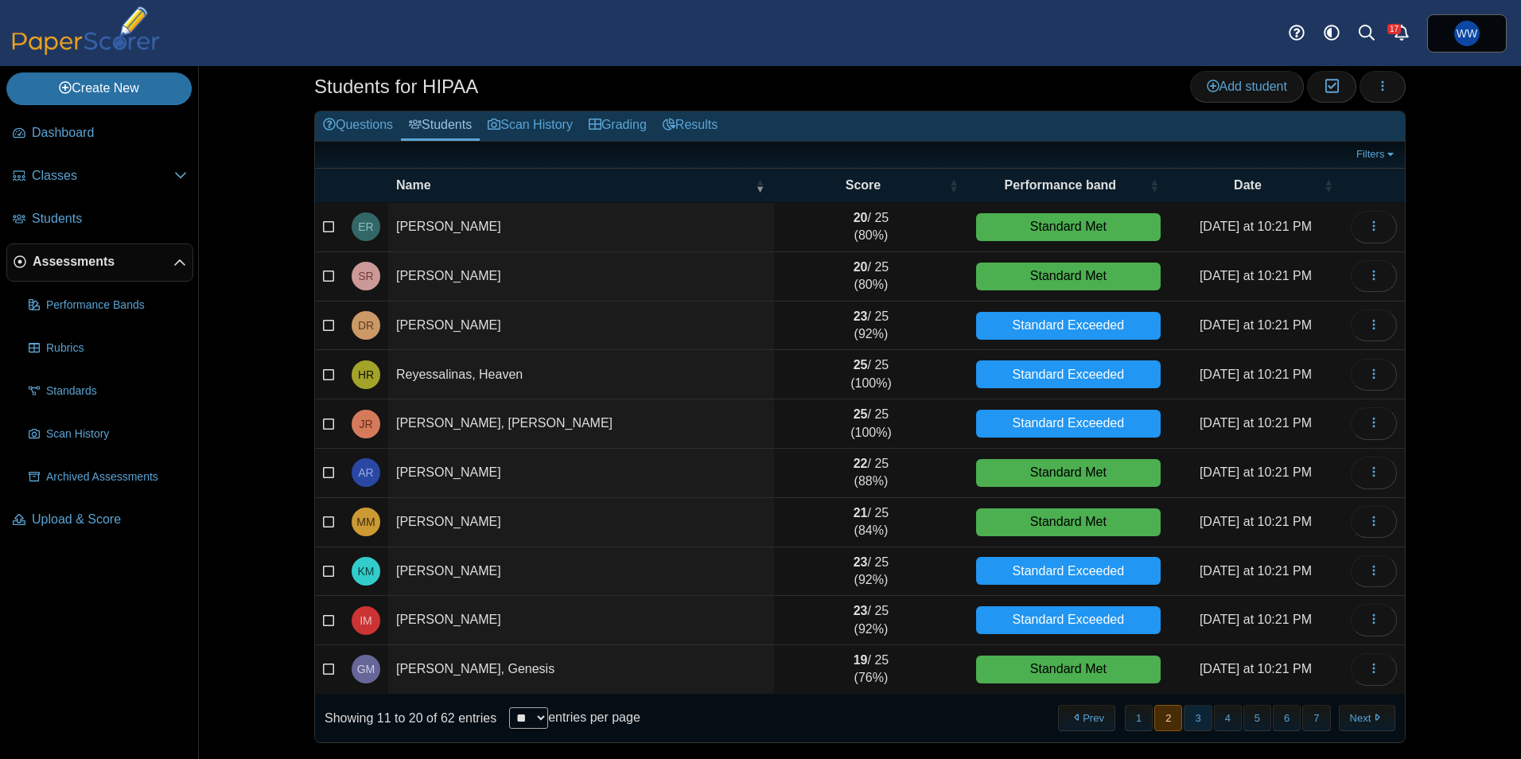
click at [1198, 717] on button "3" at bounding box center [1198, 718] width 28 height 26
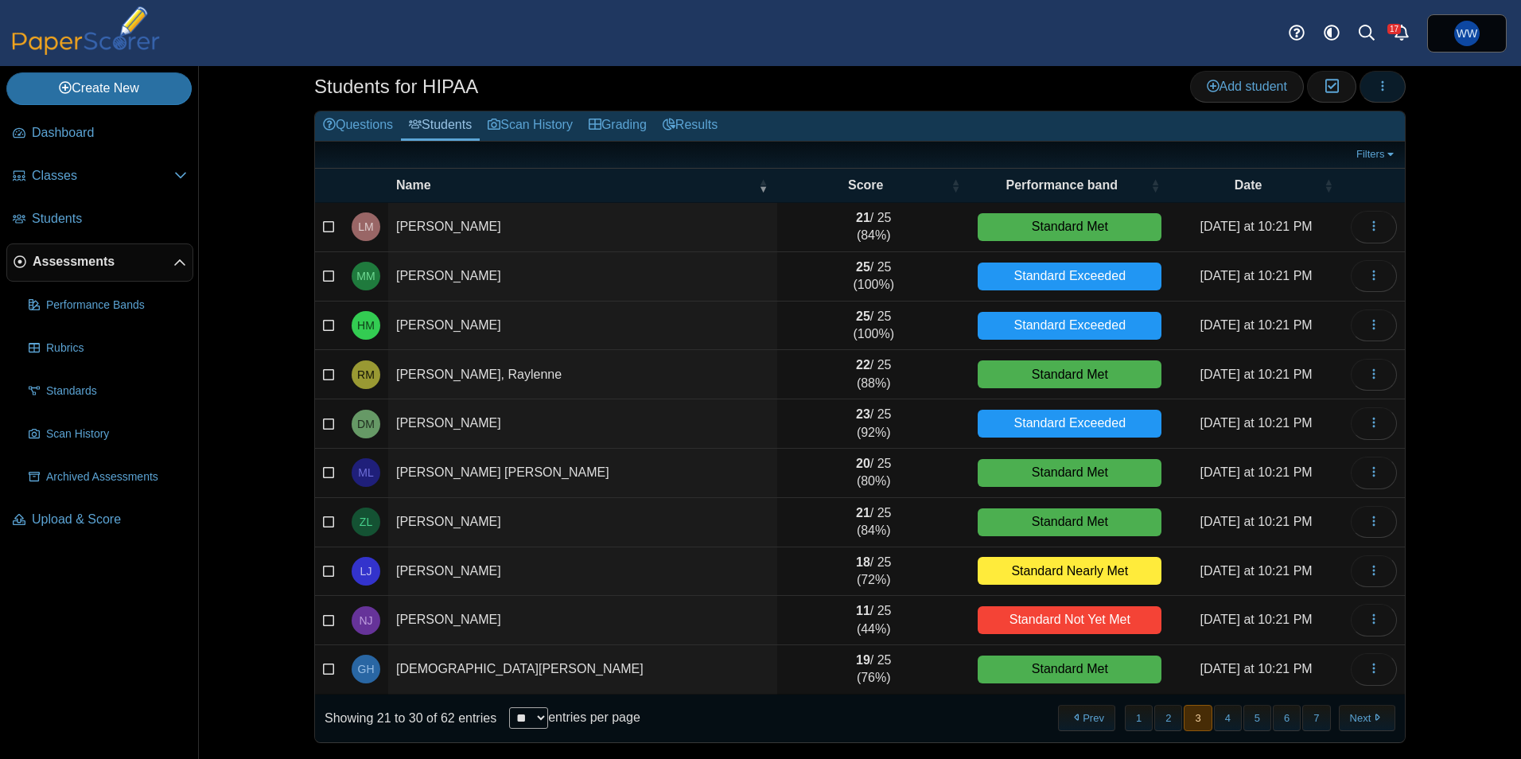
click at [1381, 85] on icon "button" at bounding box center [1383, 86] width 13 height 13
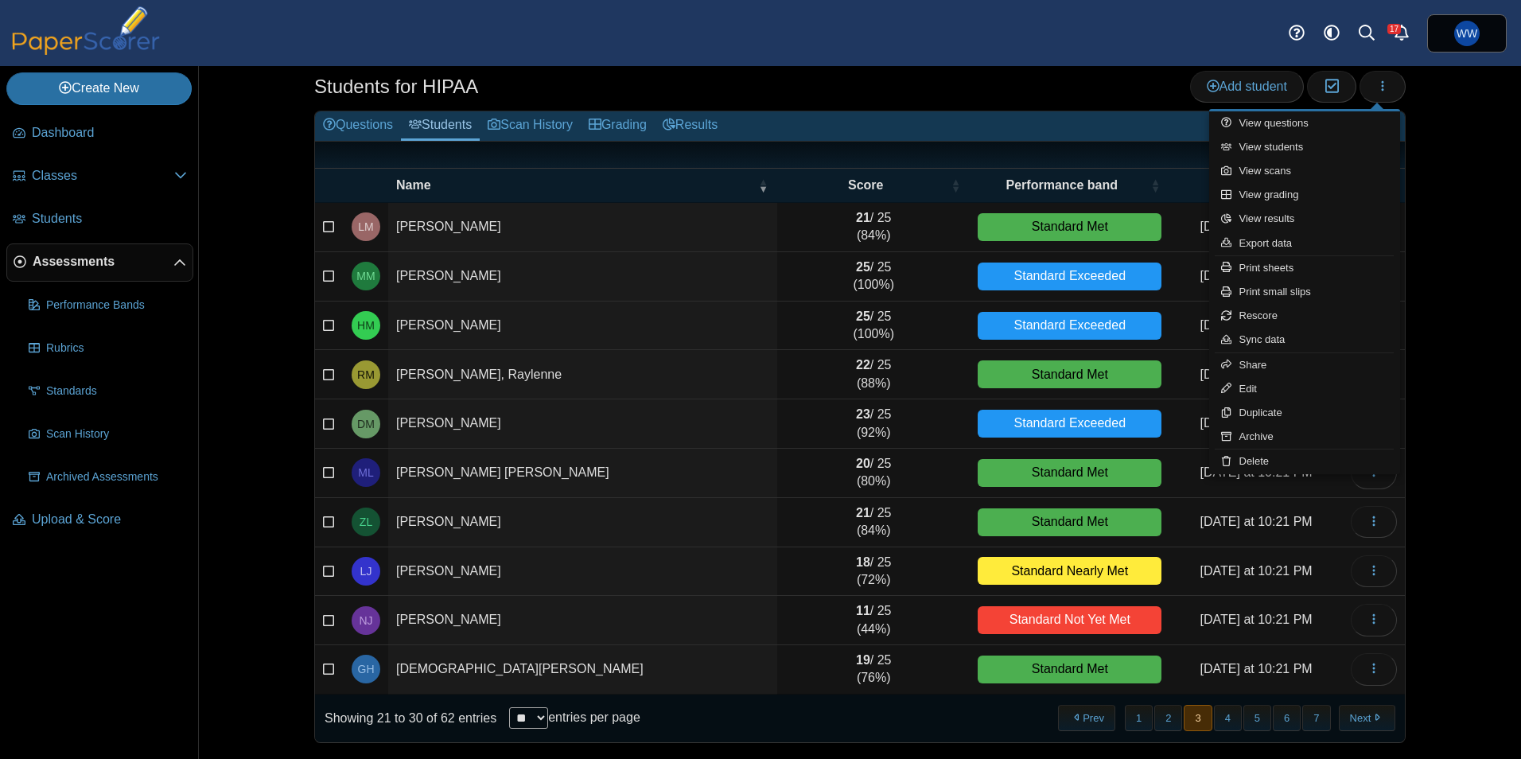
click at [1435, 284] on div "Assessments Students for HIPAA Add student Moderation 0" at bounding box center [860, 378] width 1194 height 693
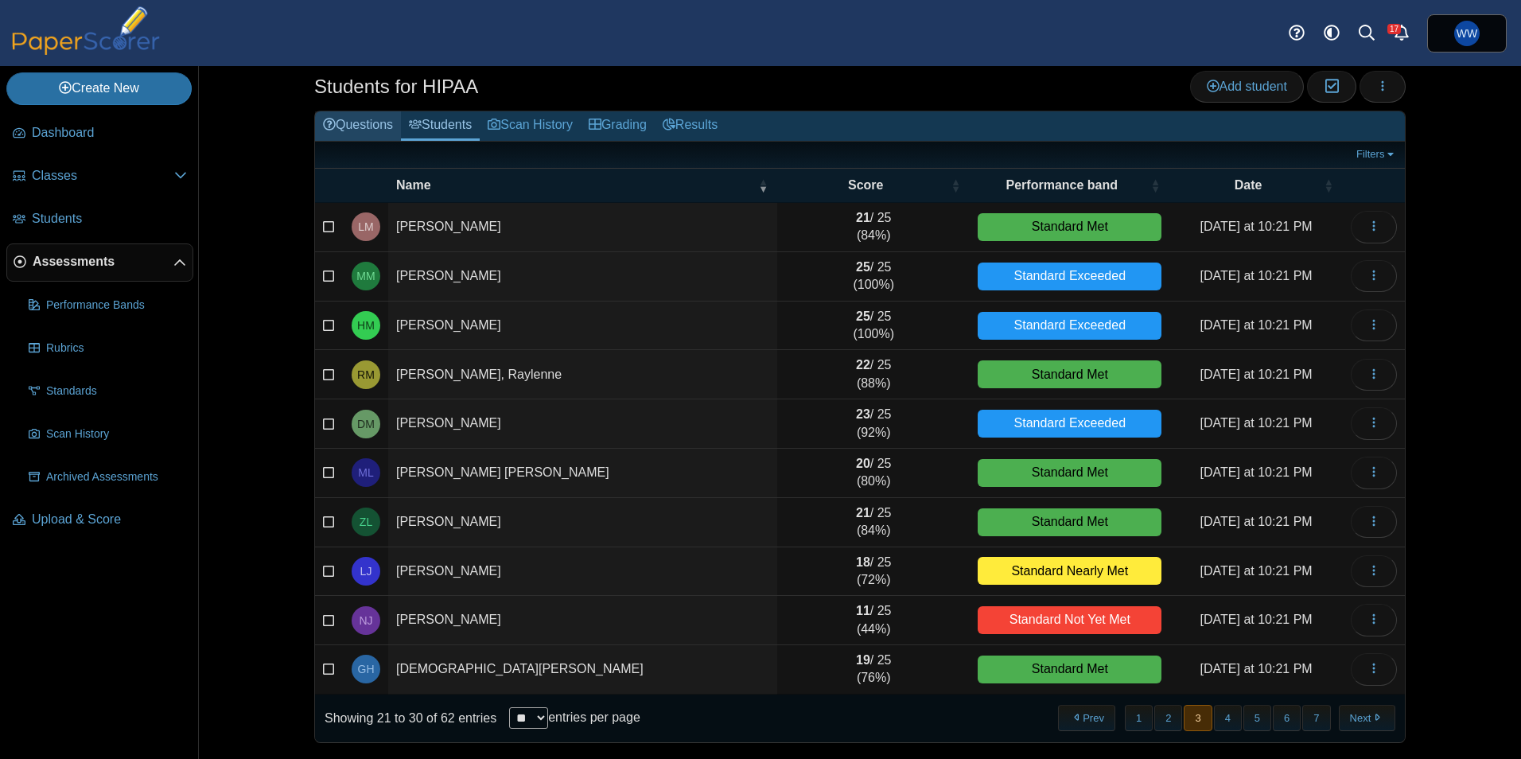
click at [364, 123] on link "Questions" at bounding box center [358, 125] width 86 height 29
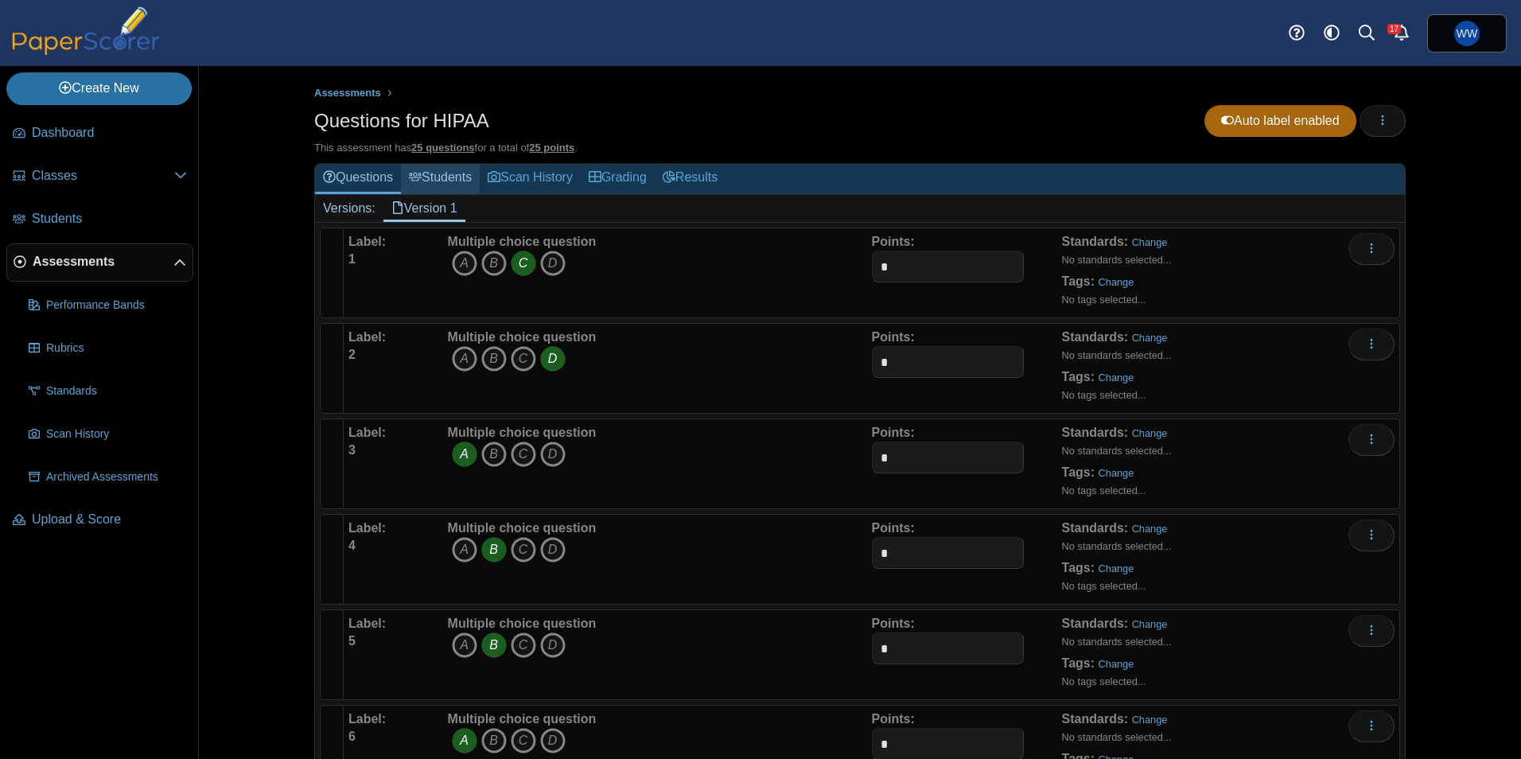
click at [456, 184] on link "Students" at bounding box center [440, 178] width 79 height 29
